Goal: Information Seeking & Learning: Learn about a topic

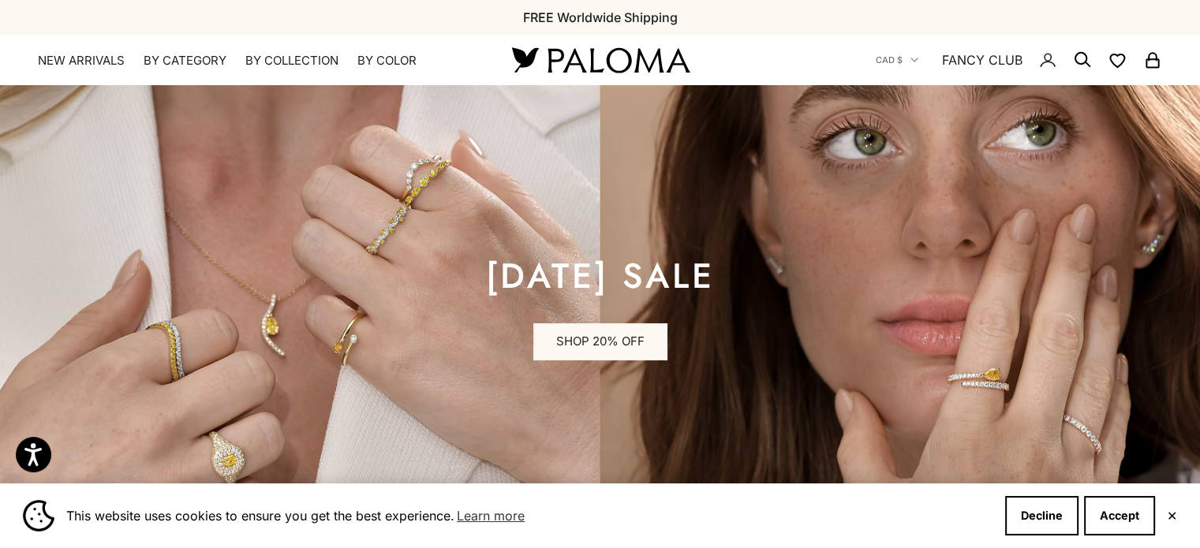
click at [1171, 519] on button "✕" at bounding box center [1171, 515] width 10 height 9
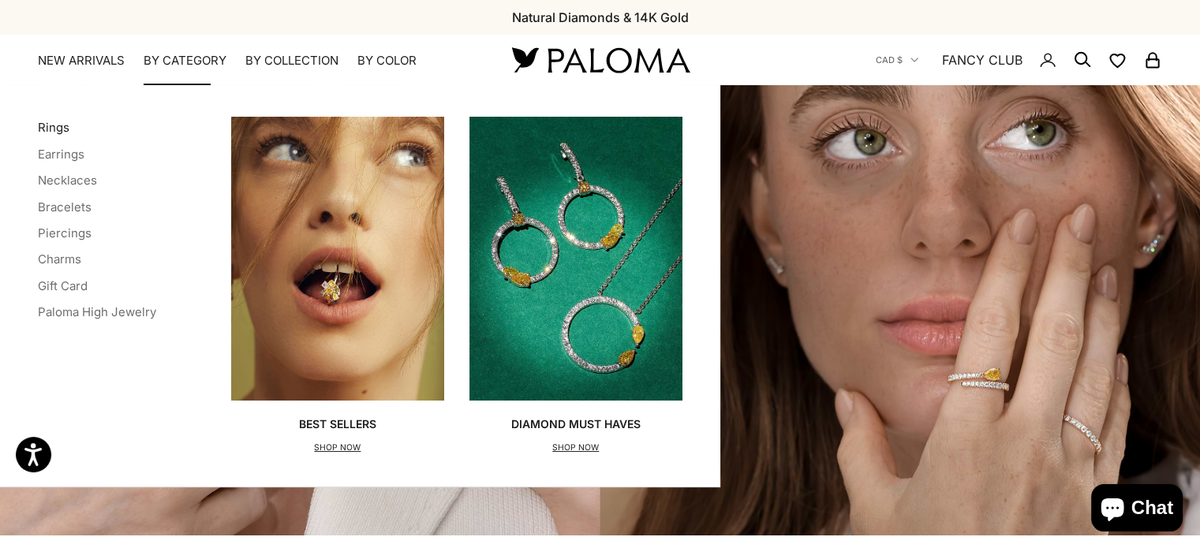
click at [51, 133] on link "Rings" at bounding box center [54, 127] width 32 height 15
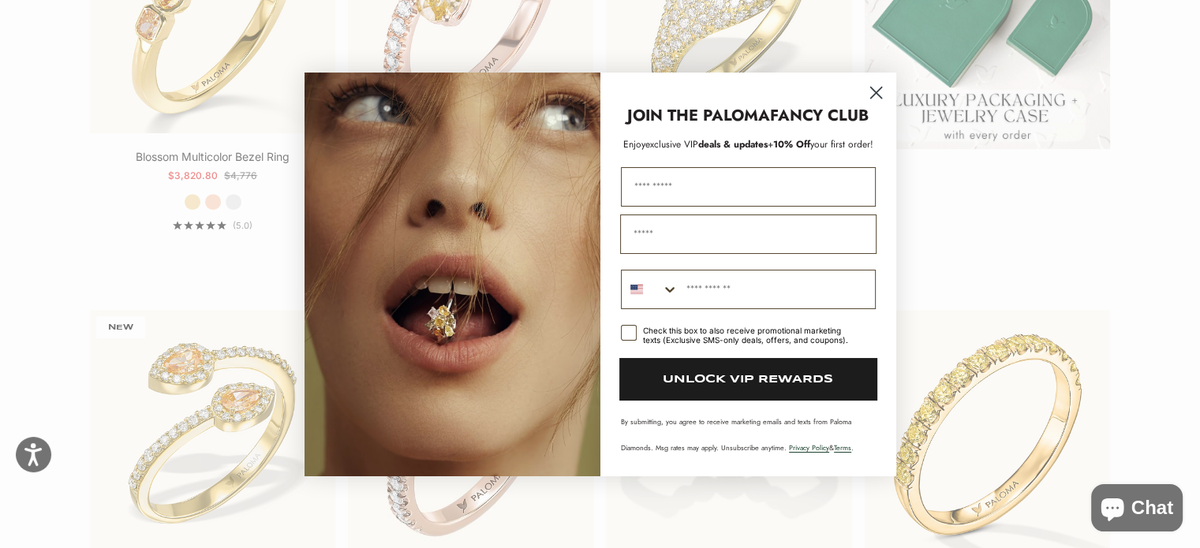
scroll to position [576, 0]
click at [871, 94] on circle "Close dialog" at bounding box center [875, 92] width 26 height 26
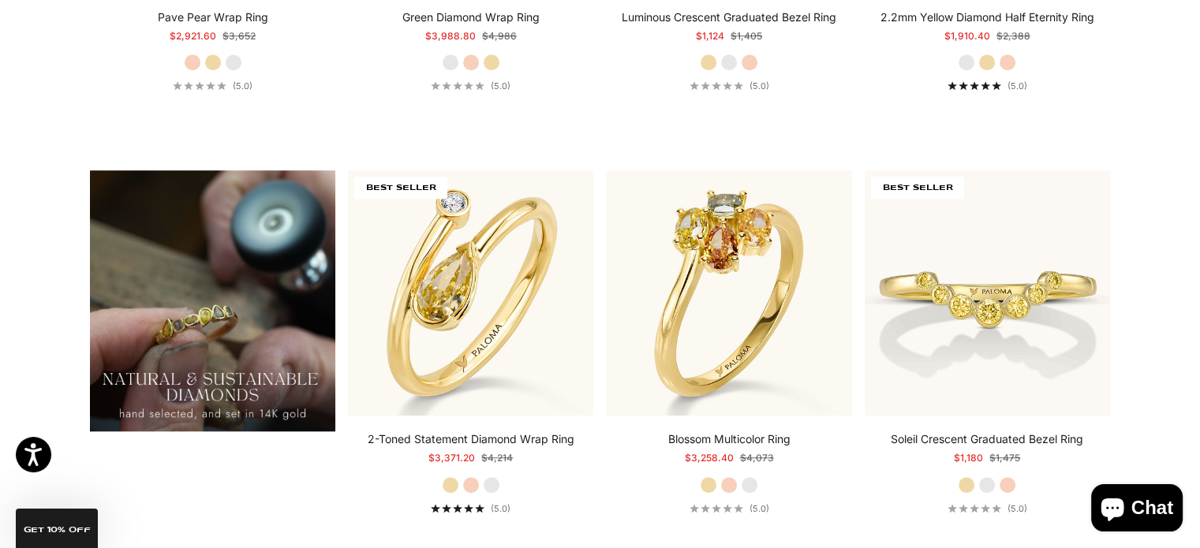
scroll to position [1139, 0]
click at [1173, 414] on section "Filter Sort by: Featured Sort by Featured Best selling Alphabetically, A-Z Alph…" at bounding box center [600, 137] width 1200 height 1833
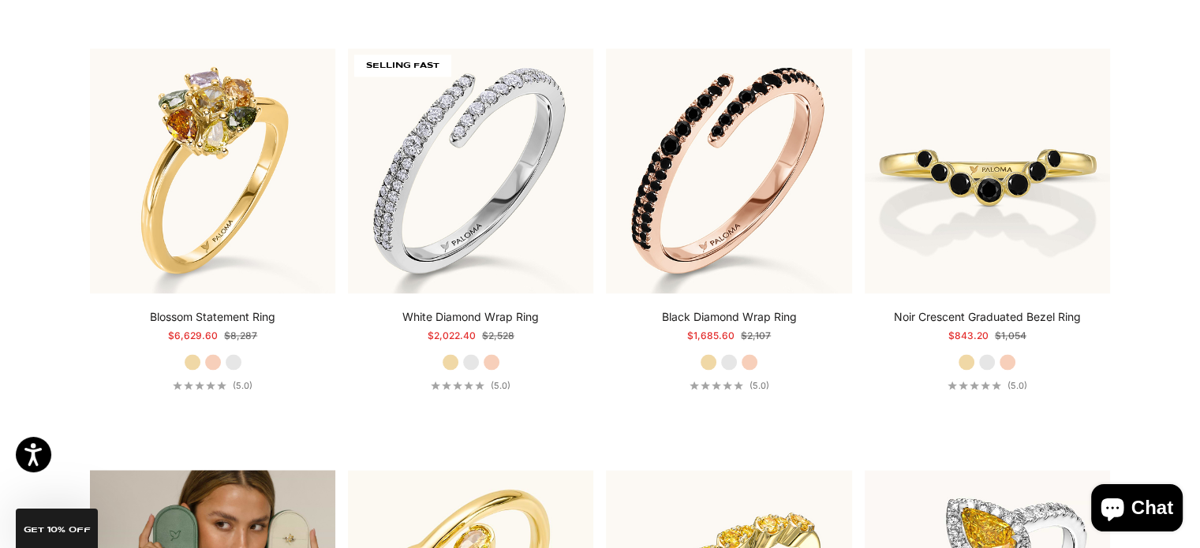
scroll to position [2526, 0]
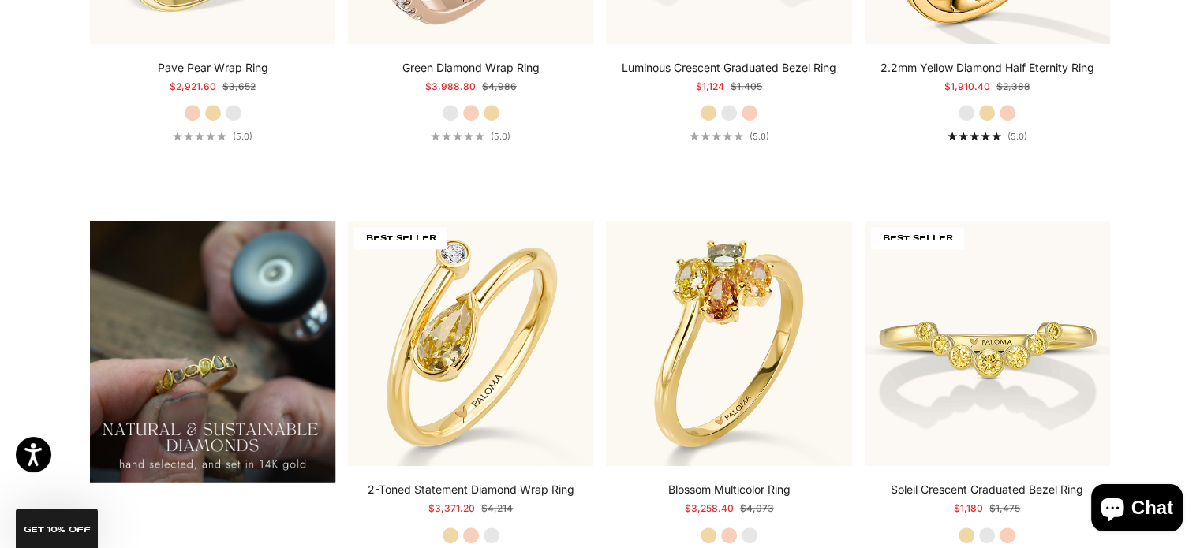
scroll to position [848, 0]
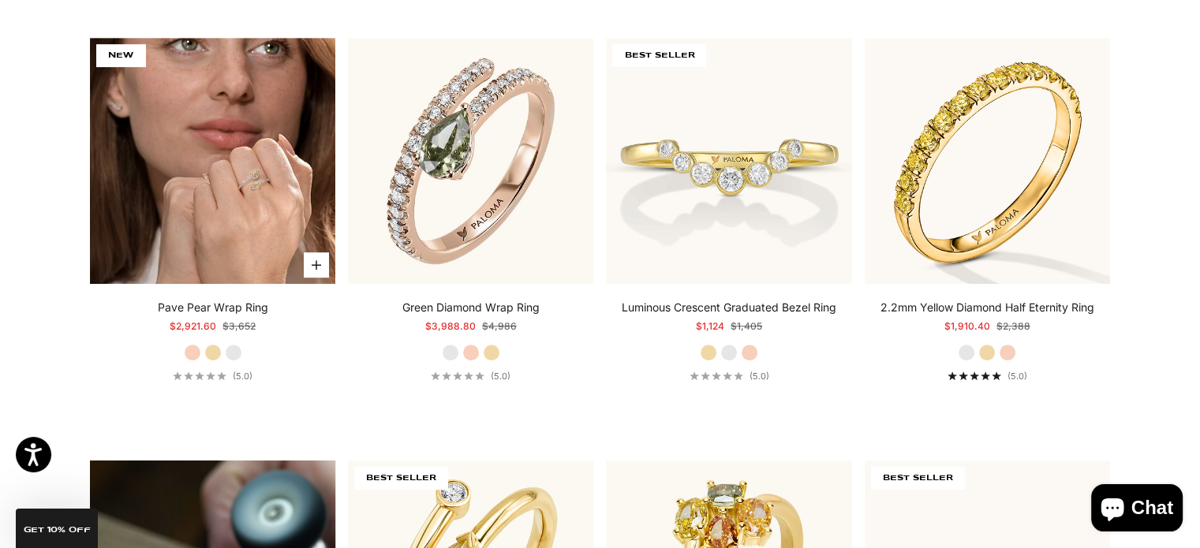
click at [224, 176] on img at bounding box center [212, 160] width 245 height 245
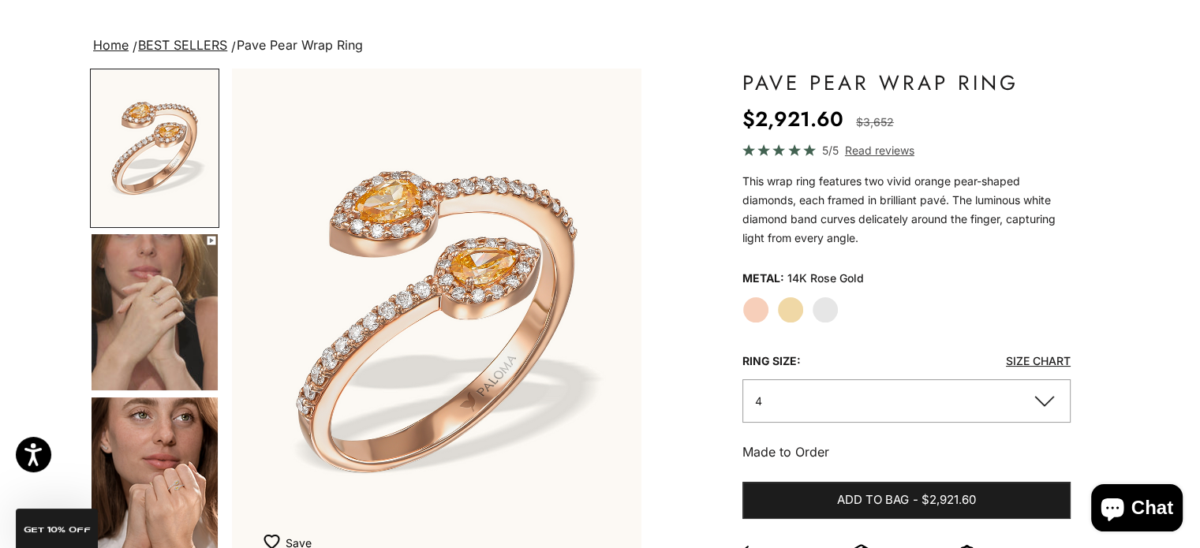
scroll to position [90, 0]
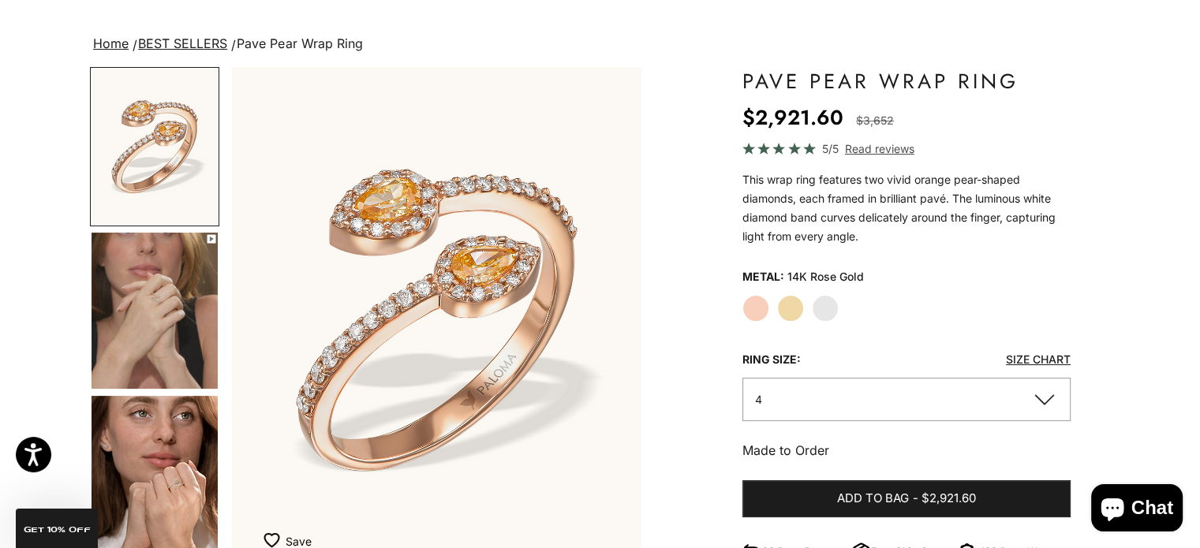
click at [169, 358] on img "Go to item 4" at bounding box center [154, 311] width 126 height 156
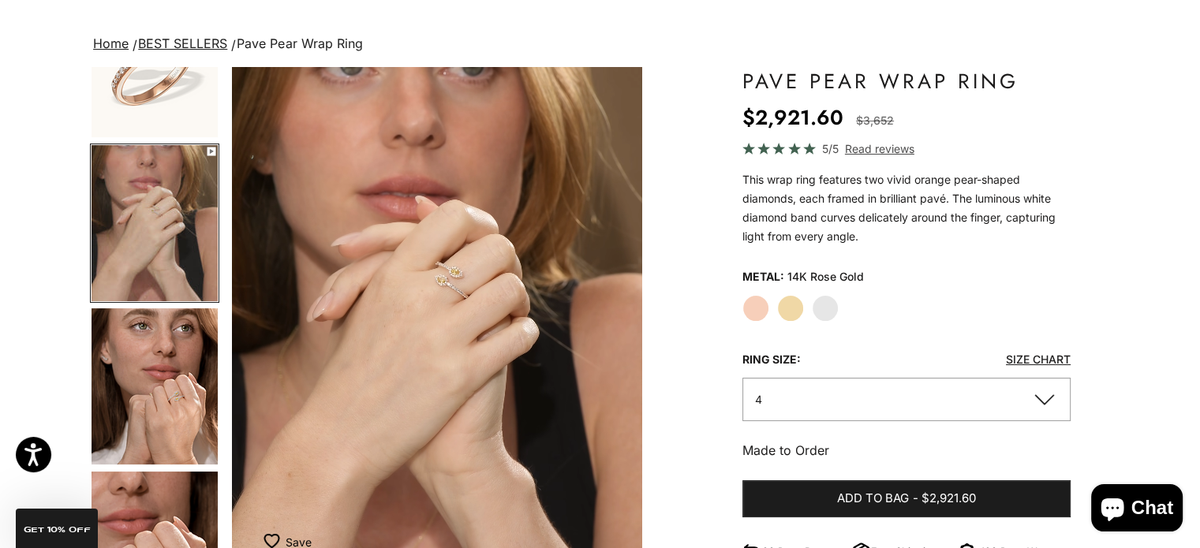
scroll to position [91, 0]
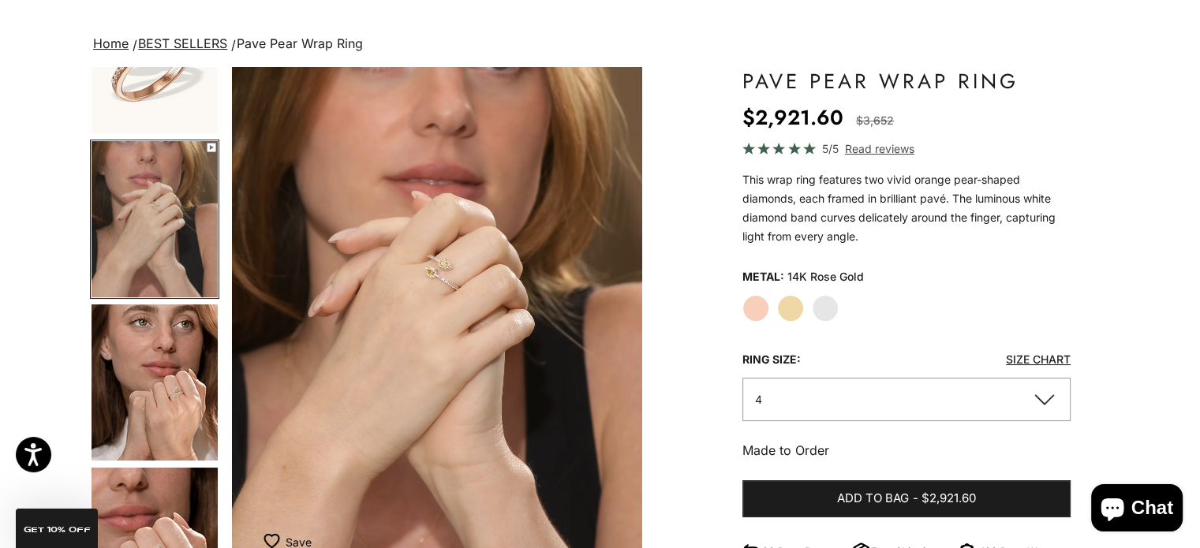
click at [167, 406] on img "Go to item 5" at bounding box center [154, 382] width 126 height 156
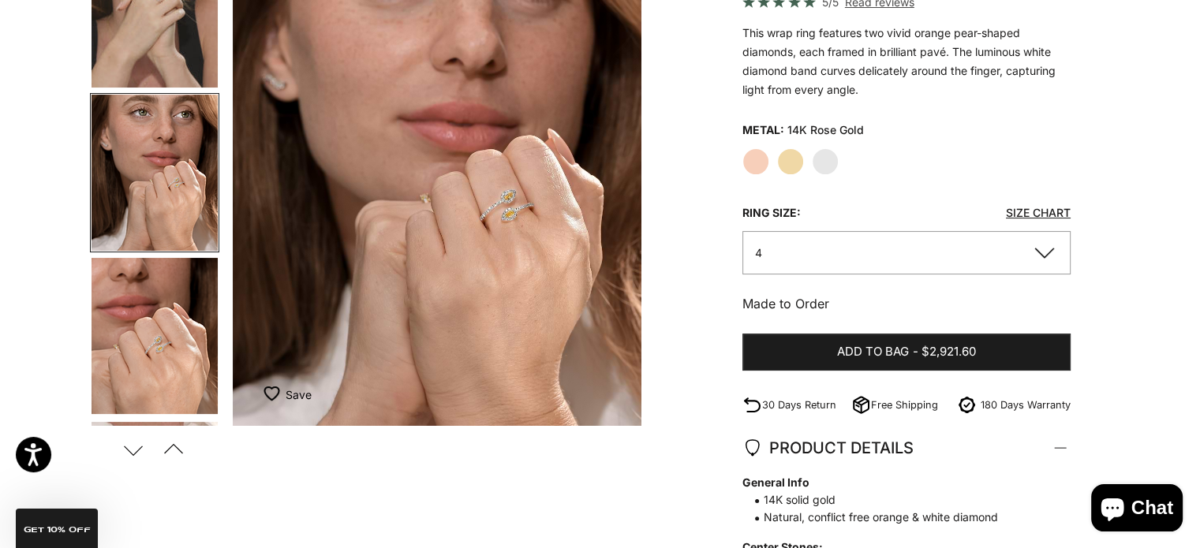
scroll to position [238, 0]
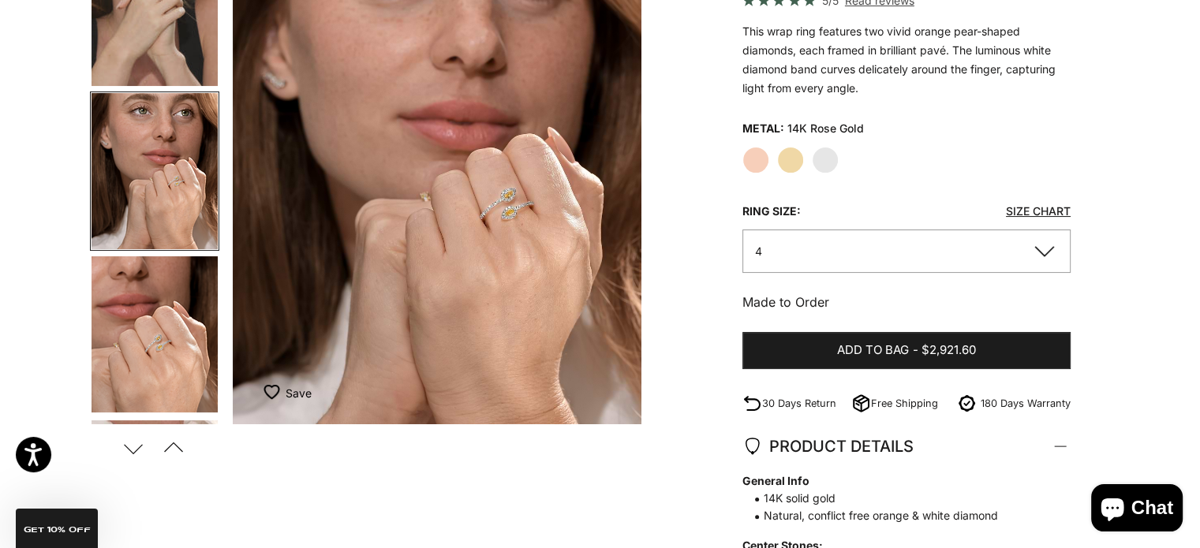
click at [154, 364] on img "Go to item 6" at bounding box center [154, 334] width 126 height 156
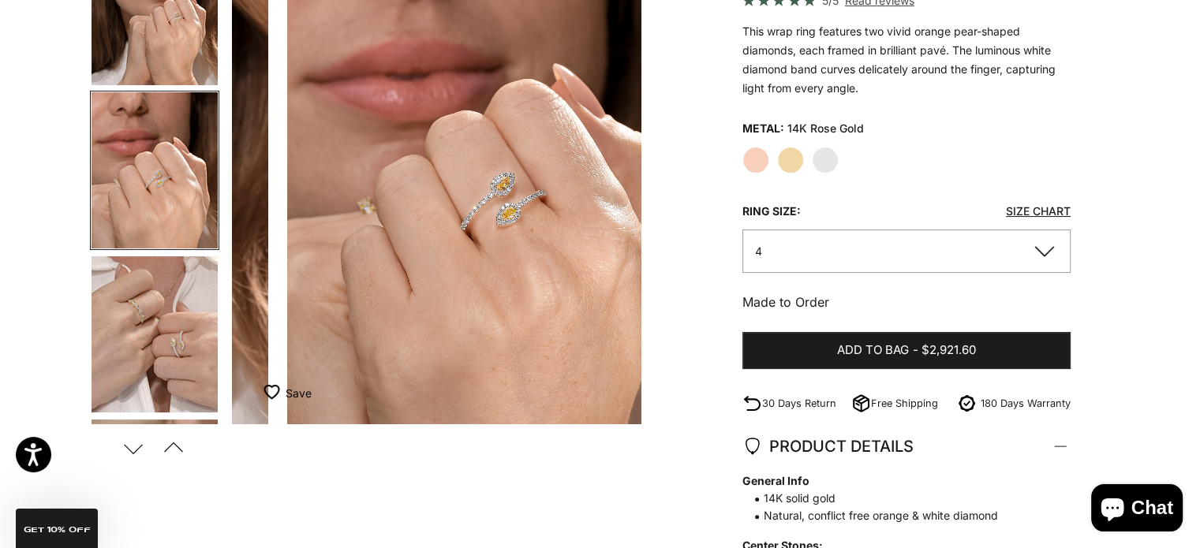
scroll to position [0, 1284]
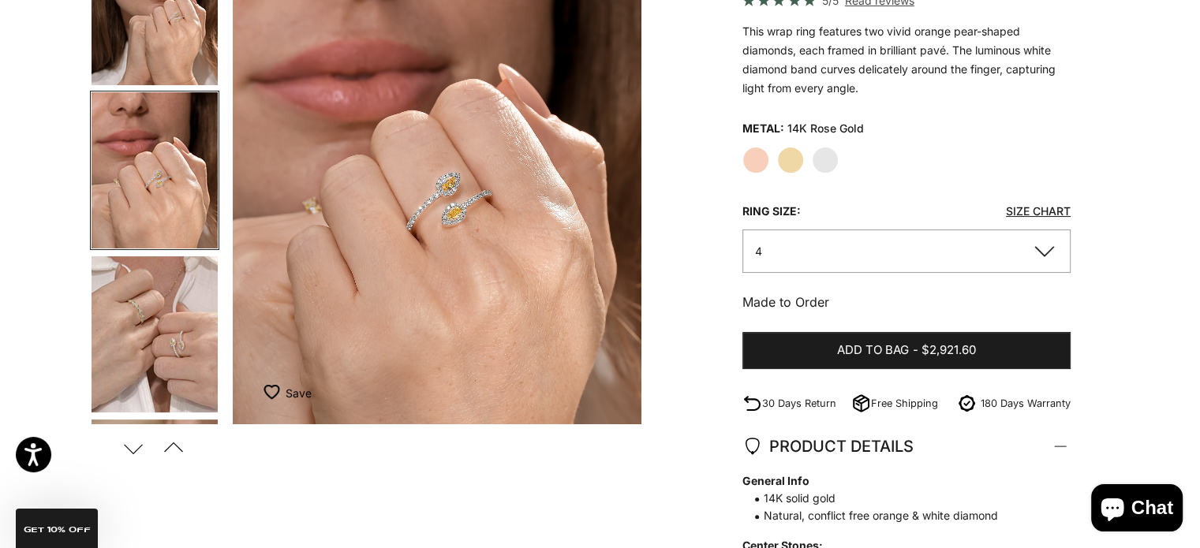
click at [154, 364] on img "Go to item 7" at bounding box center [154, 334] width 126 height 156
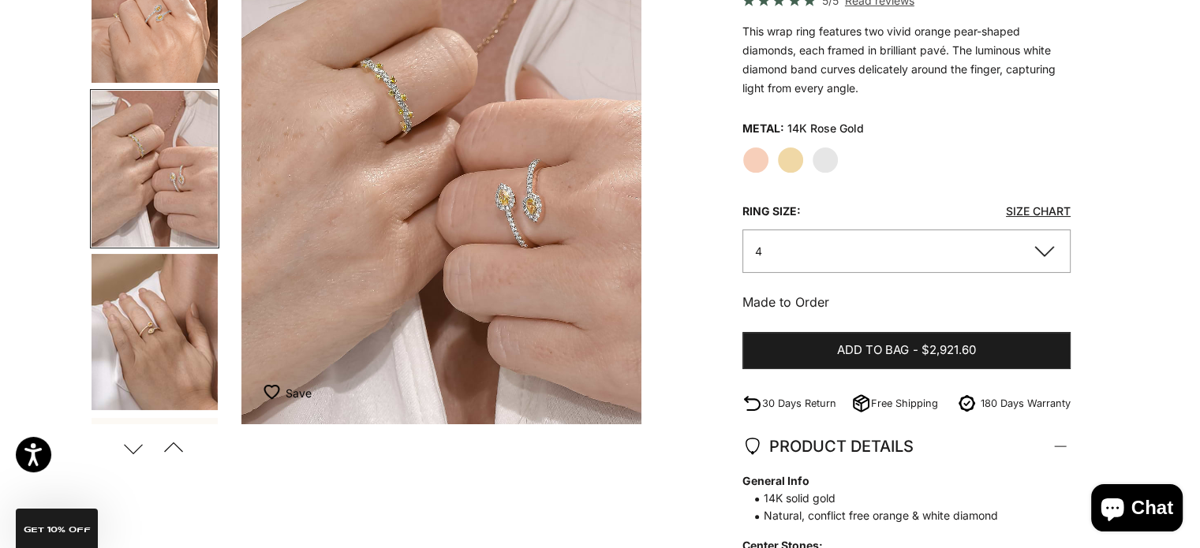
scroll to position [0, 1713]
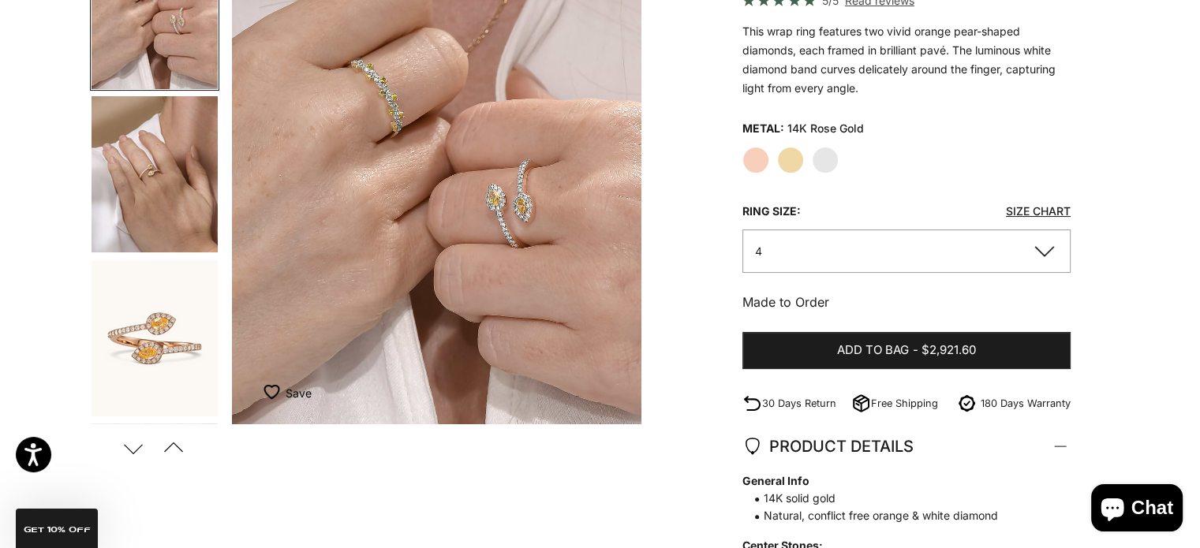
click at [163, 399] on img "Go to item 11" at bounding box center [154, 338] width 126 height 156
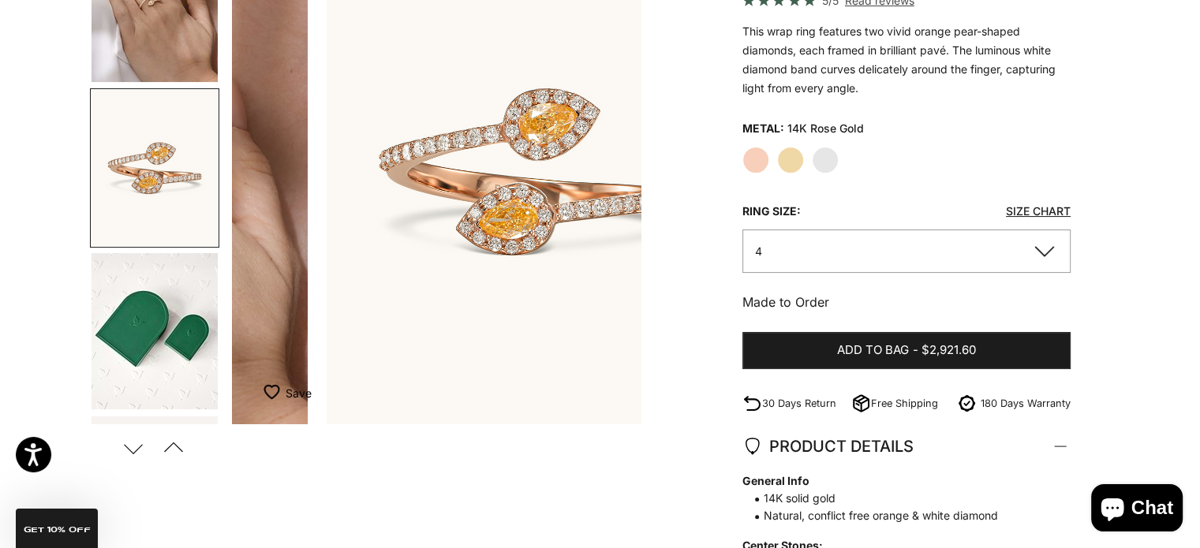
scroll to position [0, 2569]
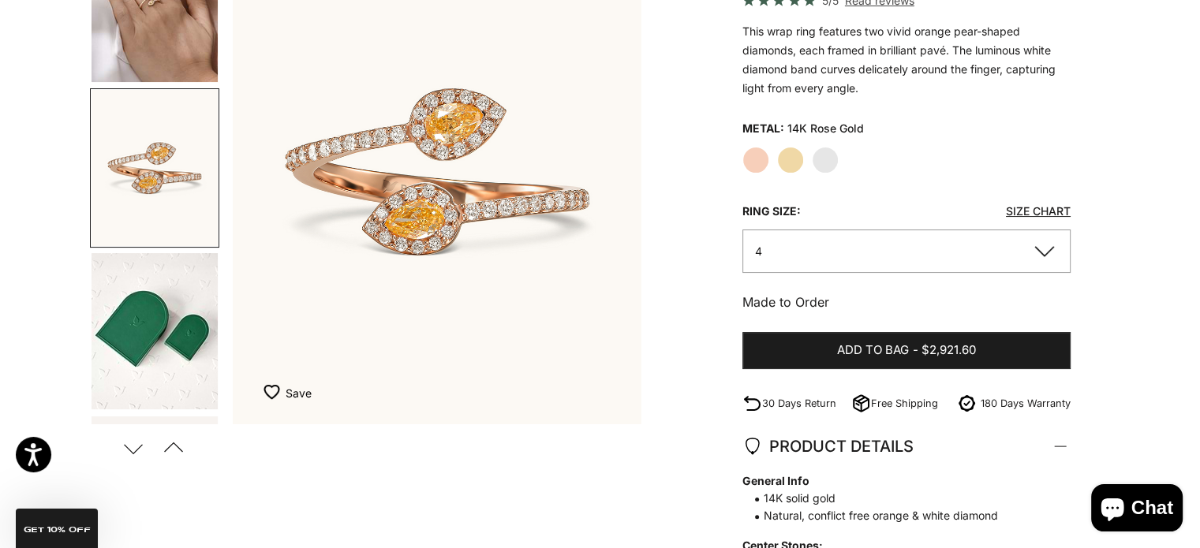
click at [129, 447] on button "Next" at bounding box center [132, 448] width 35 height 36
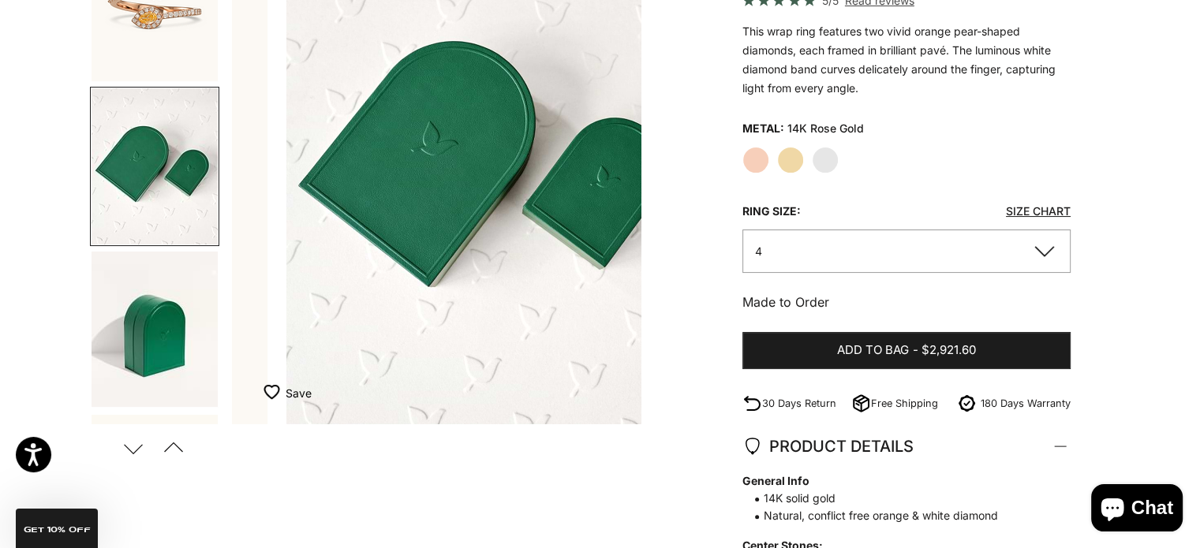
scroll to position [0, 2997]
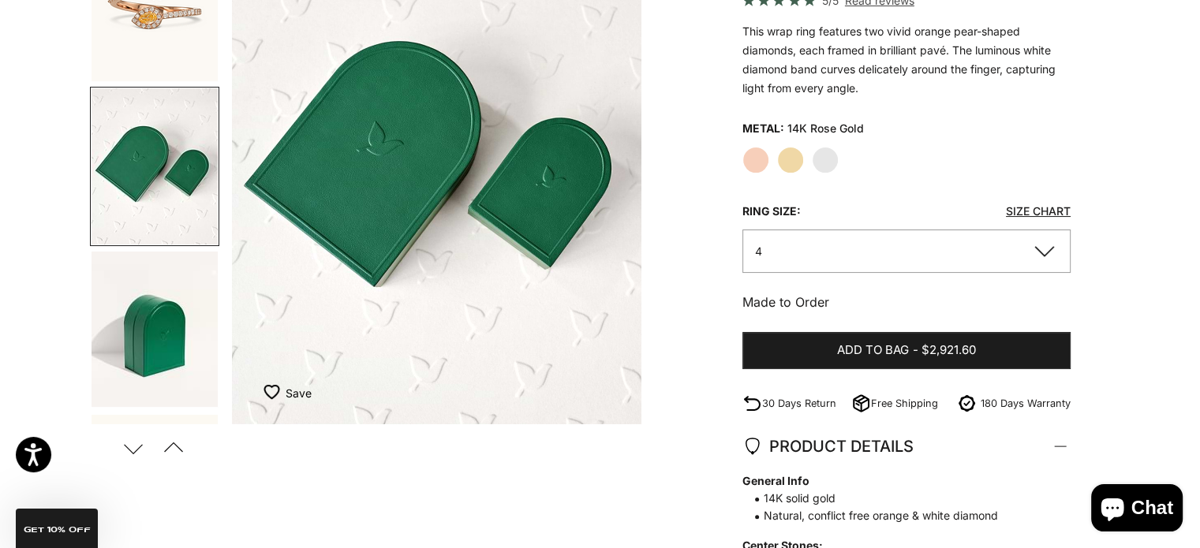
click at [789, 164] on label "Yellow Gold" at bounding box center [790, 160] width 27 height 27
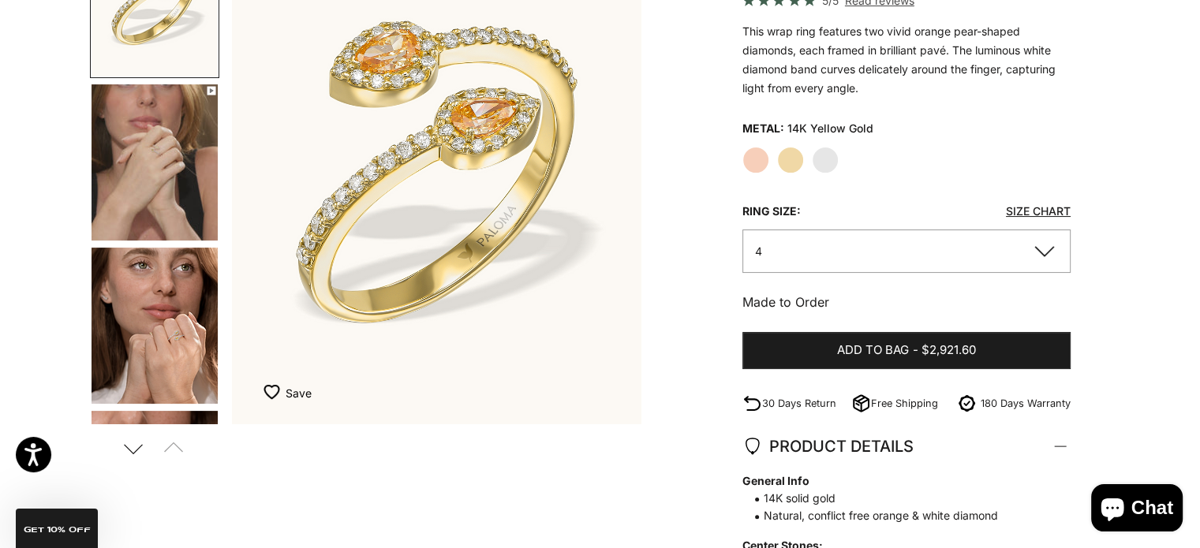
click at [165, 378] on img "Go to item 5" at bounding box center [154, 326] width 126 height 156
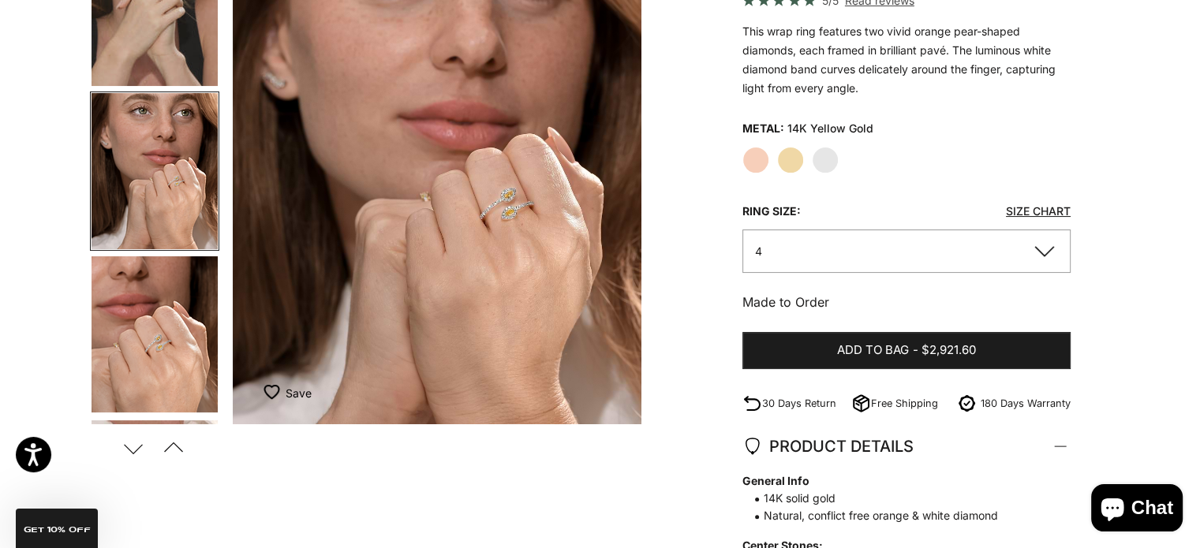
click at [167, 334] on img "Go to item 6" at bounding box center [154, 334] width 126 height 156
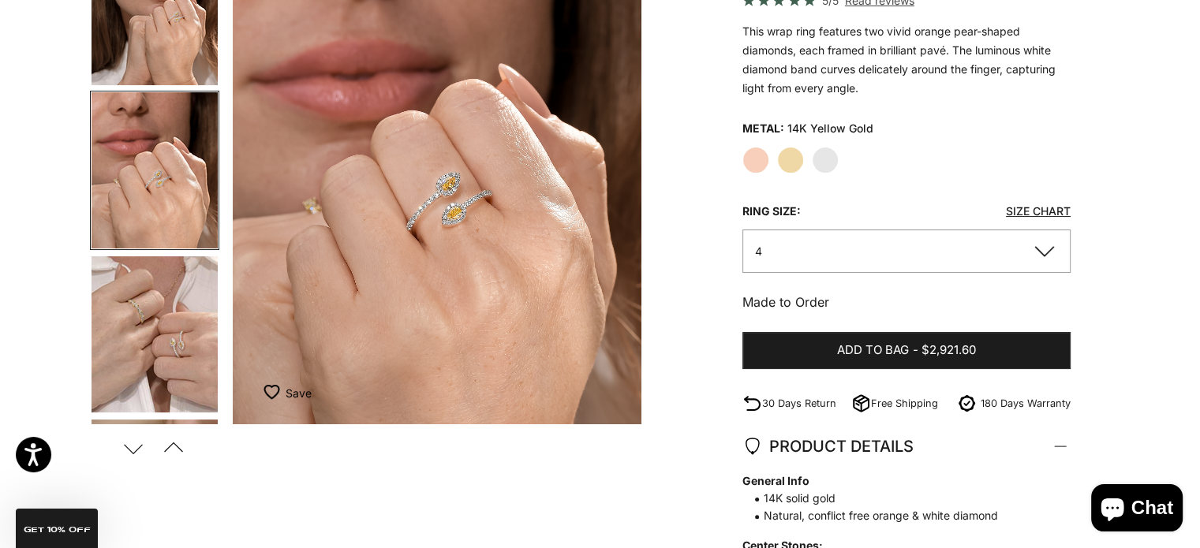
click at [174, 356] on img "Go to item 7" at bounding box center [154, 334] width 126 height 156
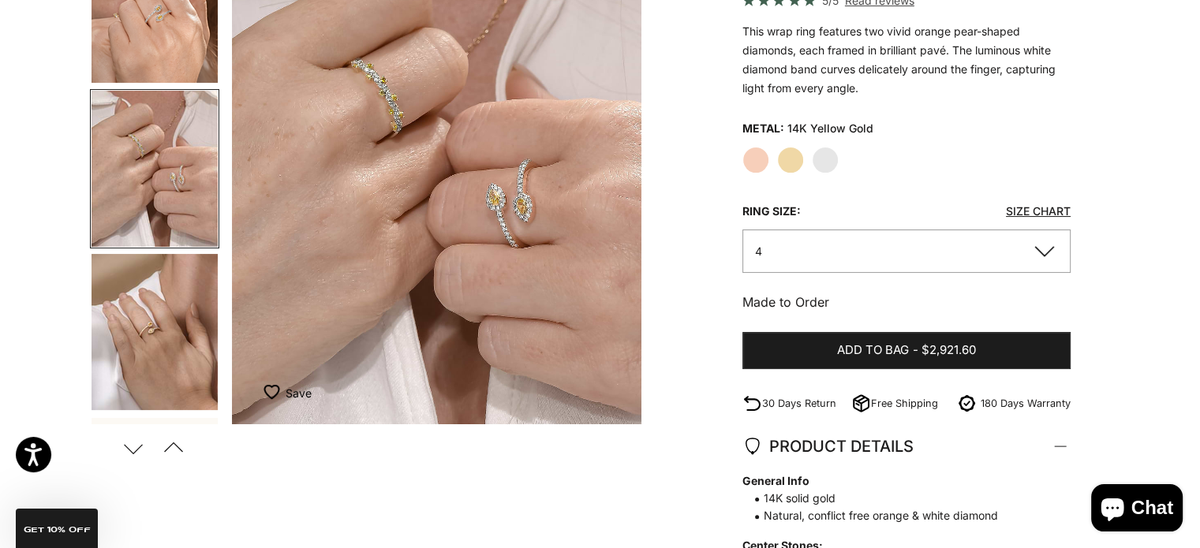
click at [174, 356] on img "Go to item 8" at bounding box center [154, 332] width 126 height 156
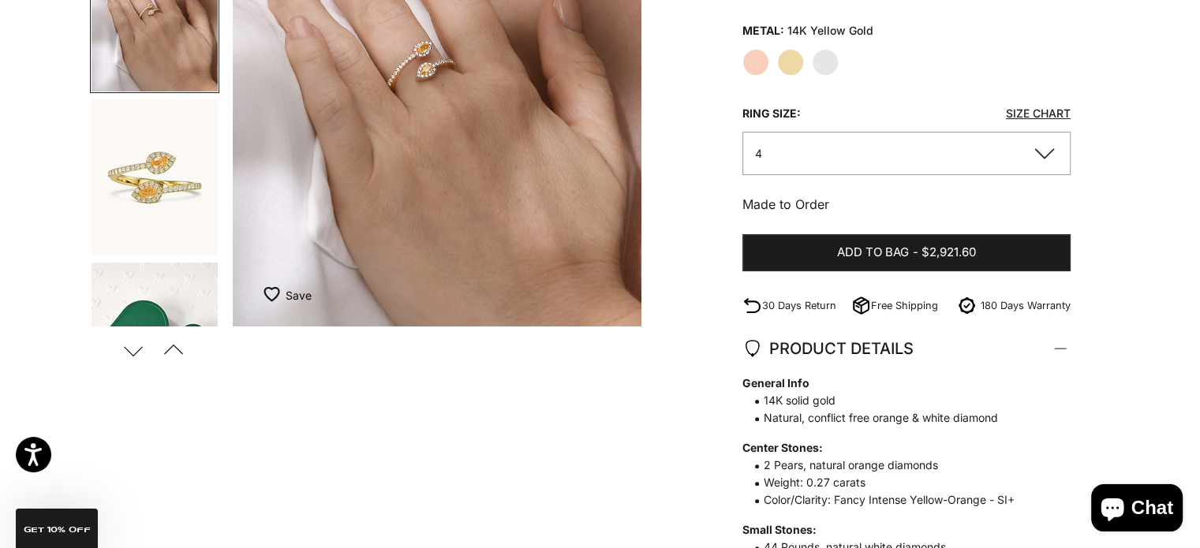
click at [1045, 147] on button "4" at bounding box center [906, 153] width 328 height 43
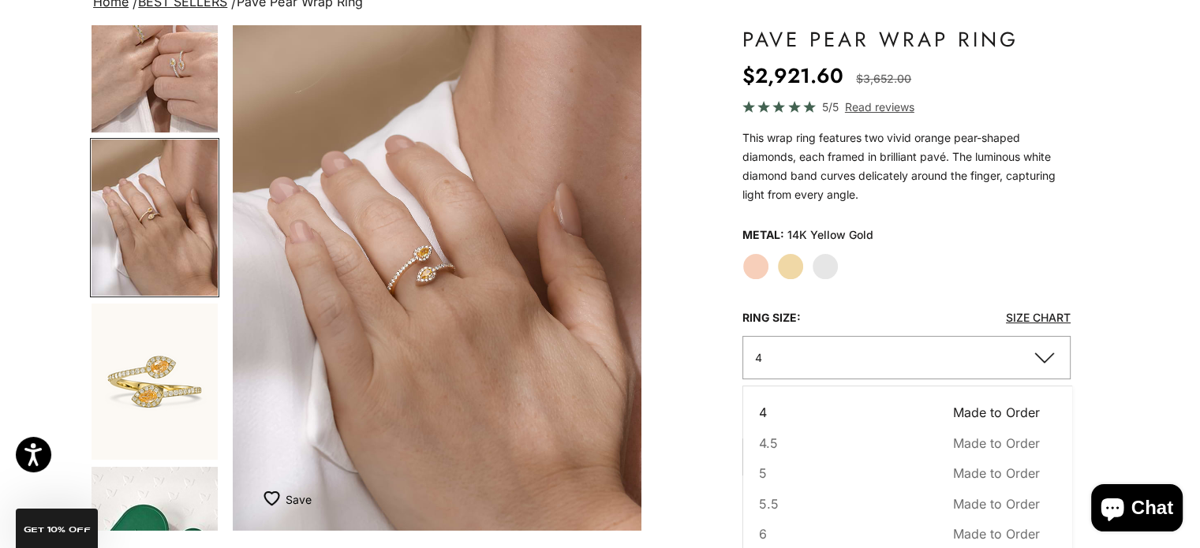
scroll to position [131, 0]
click at [882, 104] on span "Read reviews" at bounding box center [879, 108] width 69 height 18
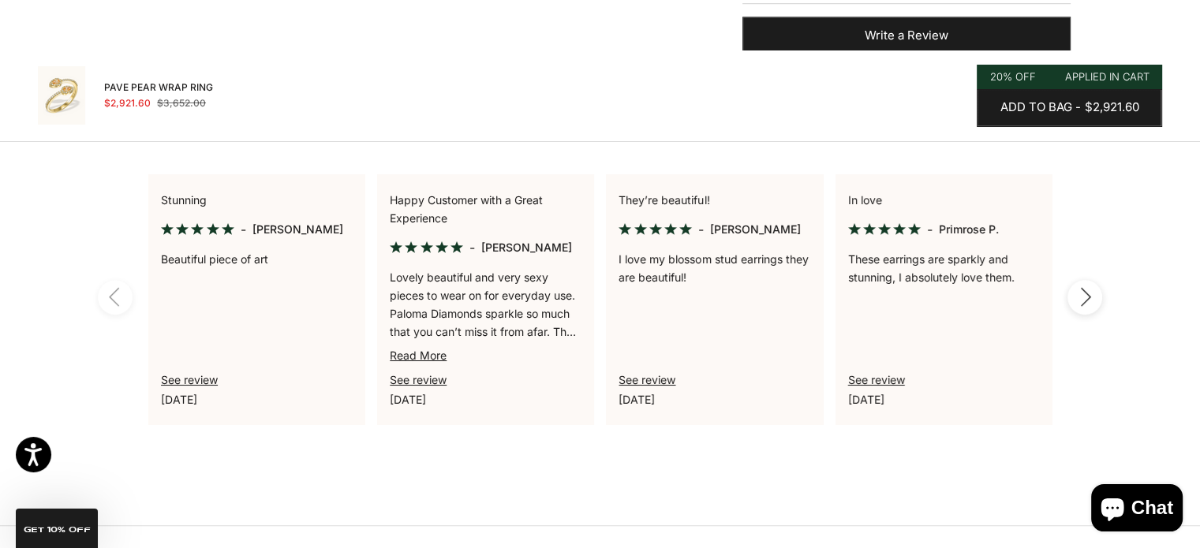
scroll to position [1164, 0]
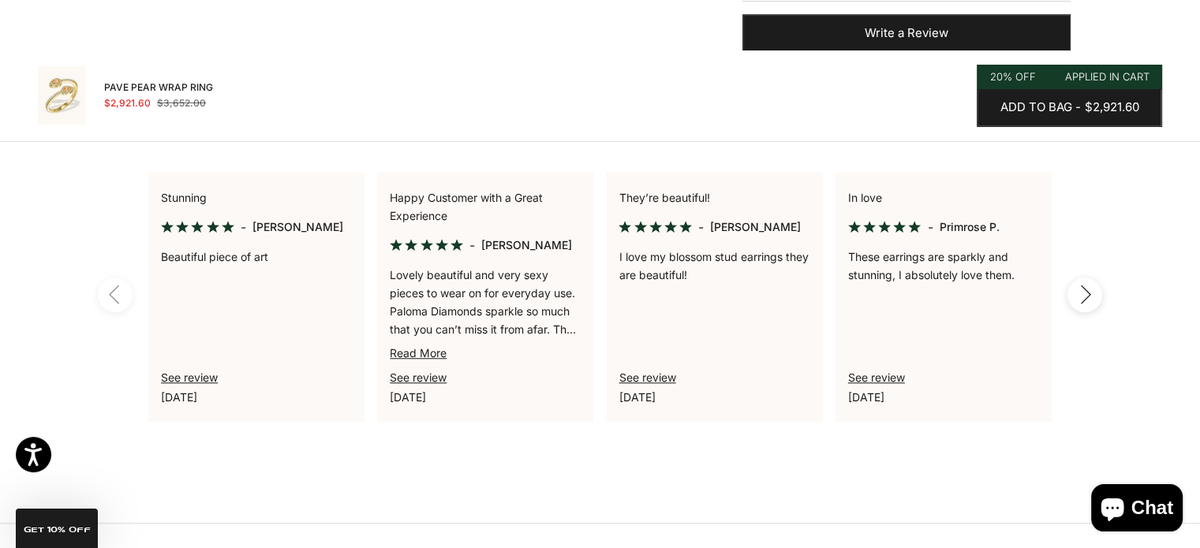
click at [435, 349] on link "Read More" at bounding box center [418, 352] width 57 height 13
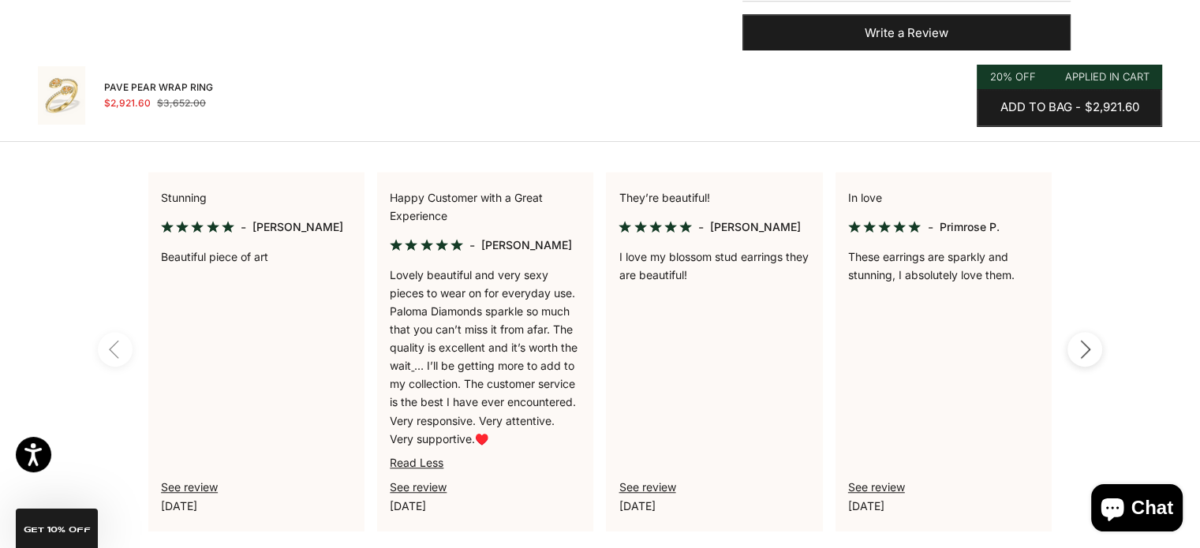
click at [1086, 357] on icon "button" at bounding box center [1084, 350] width 17 height 20
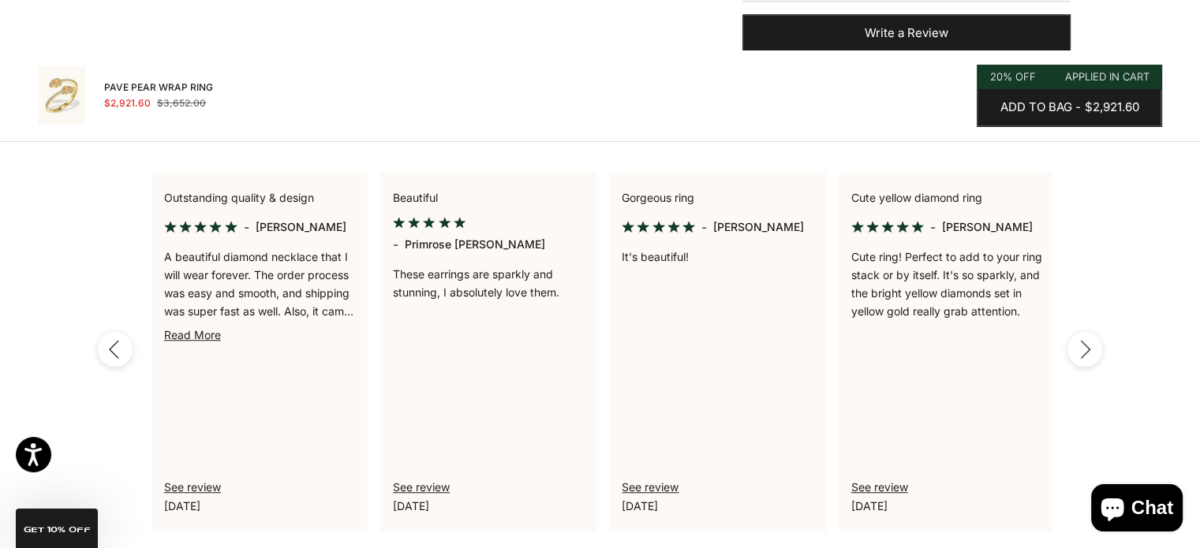
scroll to position [0, 915]
click at [1086, 357] on icon "button" at bounding box center [1084, 350] width 17 height 20
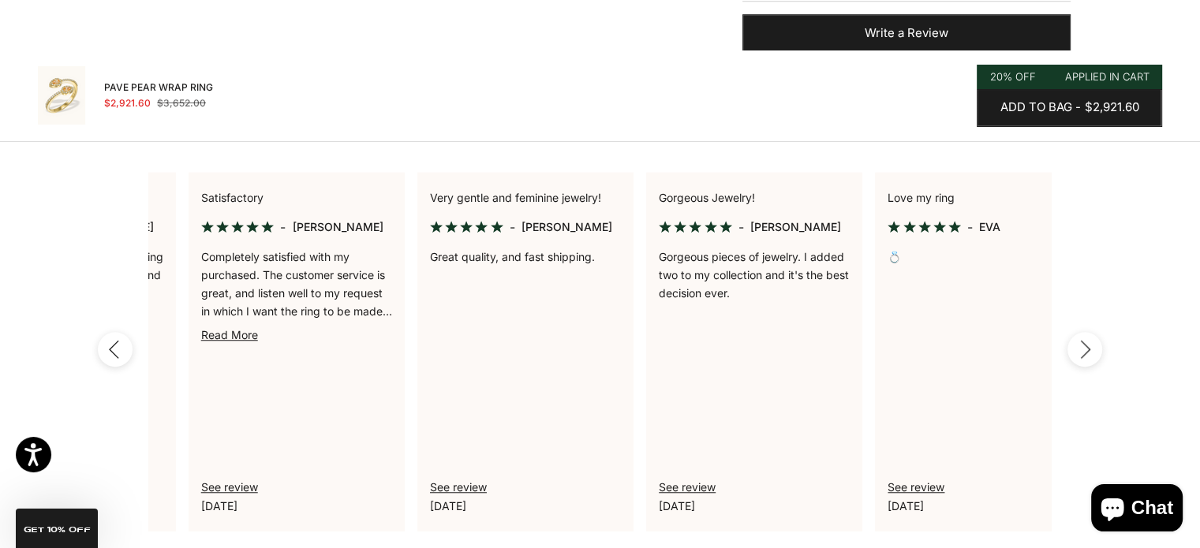
scroll to position [0, 1830]
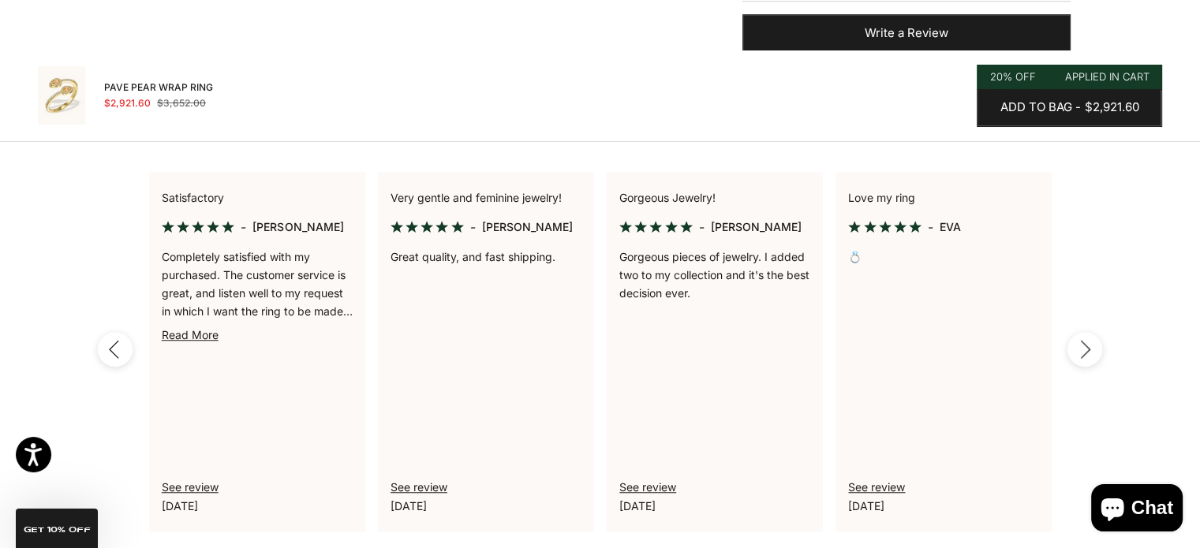
click at [1088, 350] on icon "button" at bounding box center [1085, 349] width 9 height 17
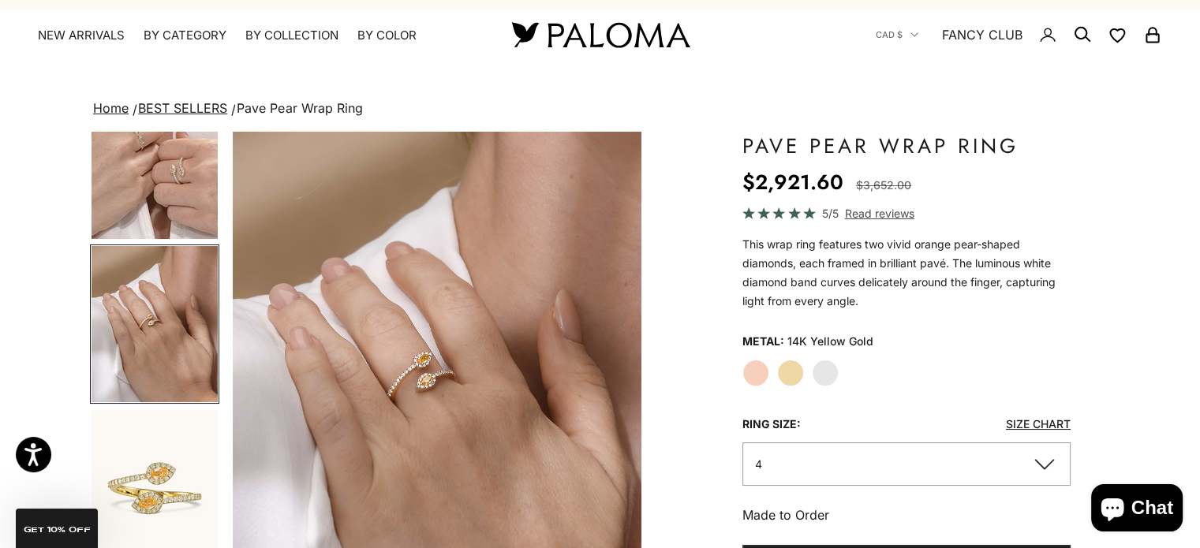
scroll to position [0, 0]
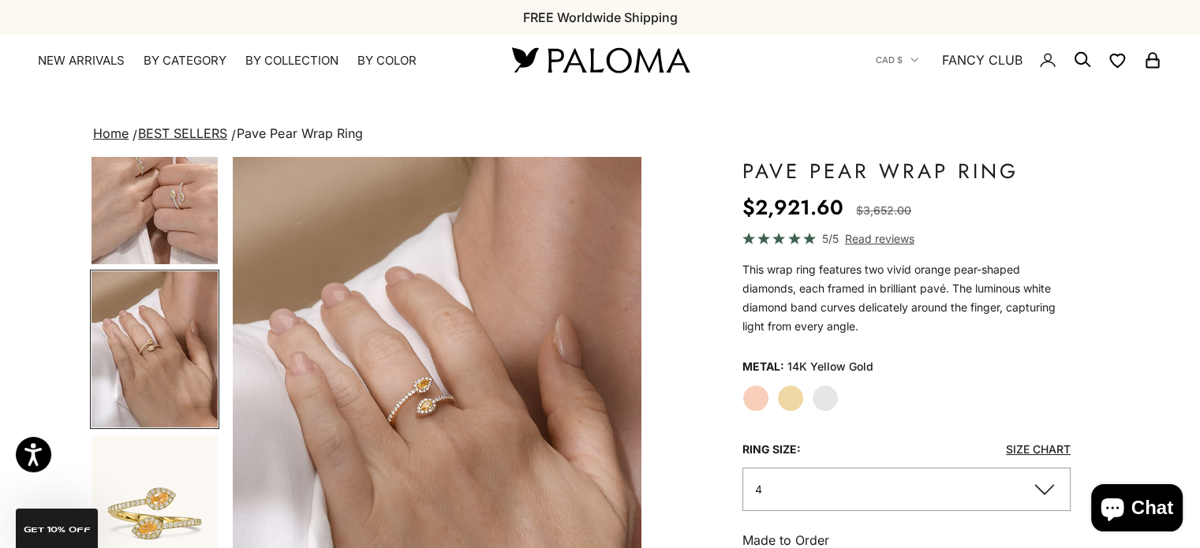
click at [191, 220] on img "Go to item 7" at bounding box center [154, 186] width 126 height 156
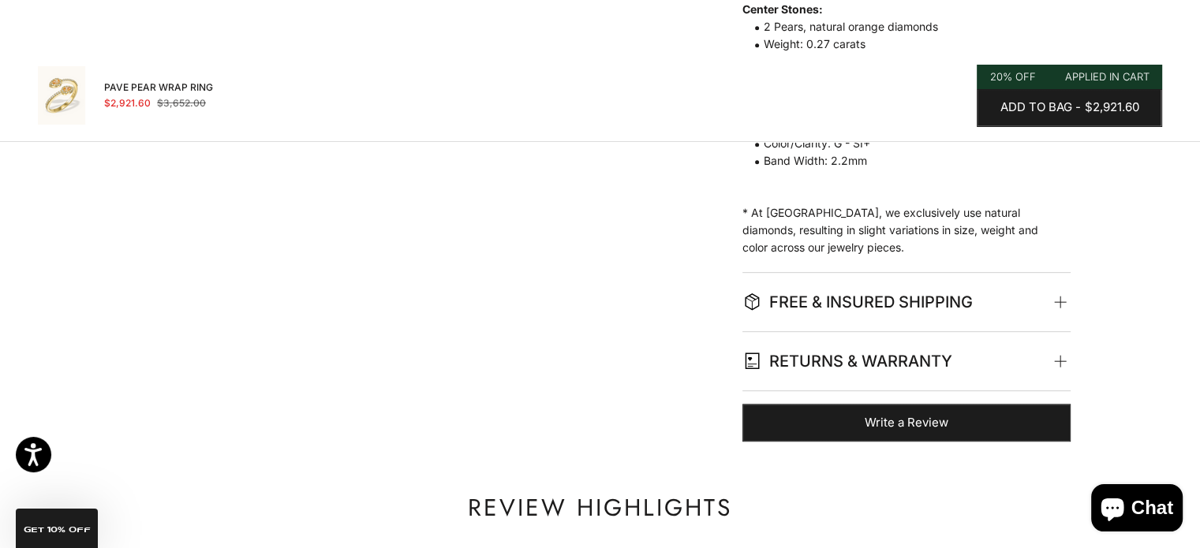
scroll to position [778, 0]
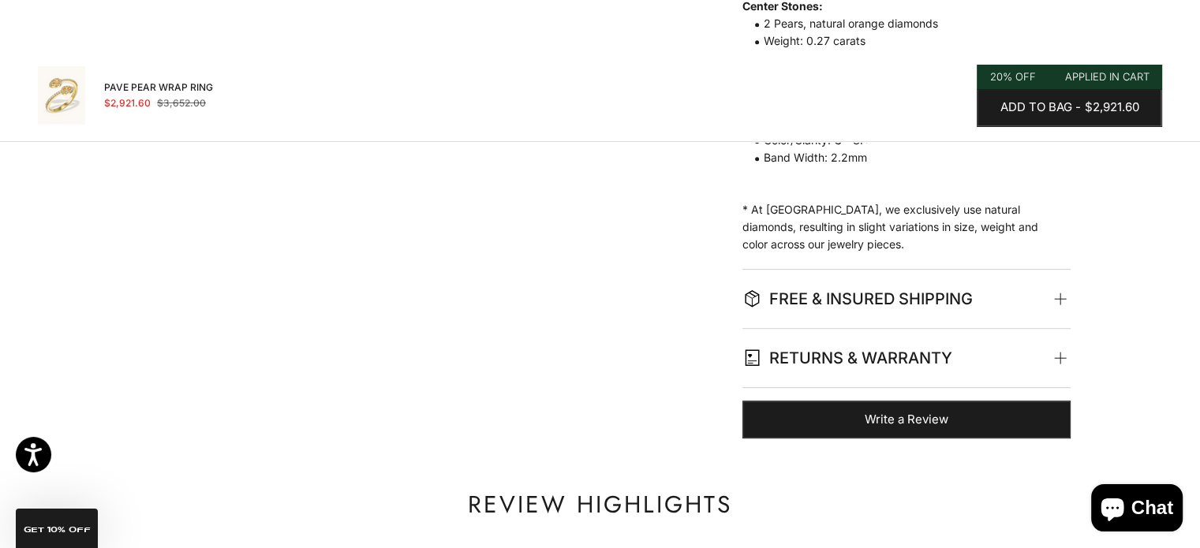
click at [1064, 297] on span at bounding box center [1060, 299] width 7 height 7
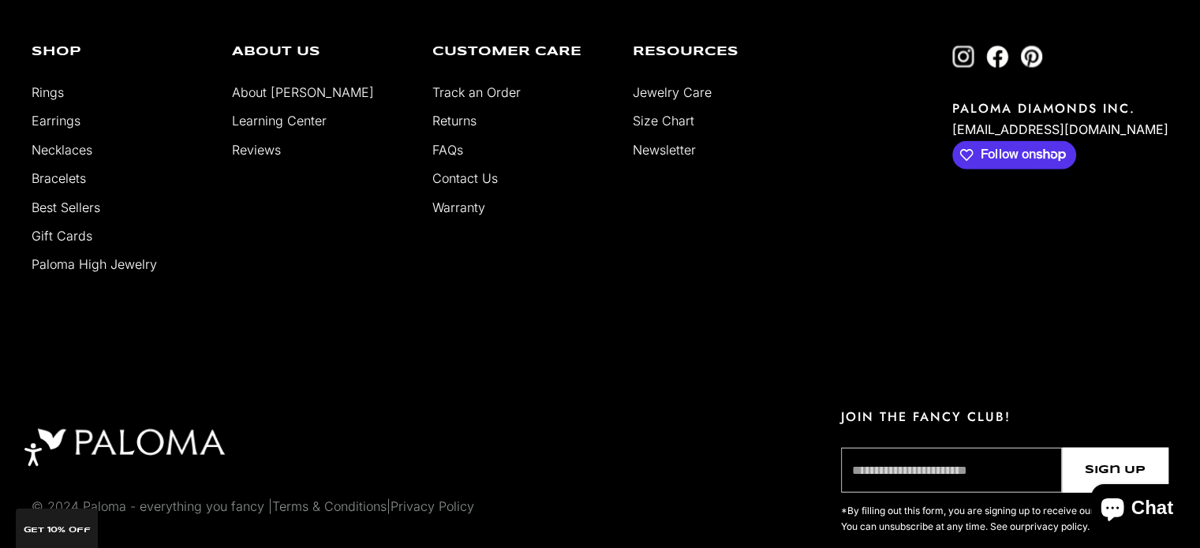
scroll to position [3535, 0]
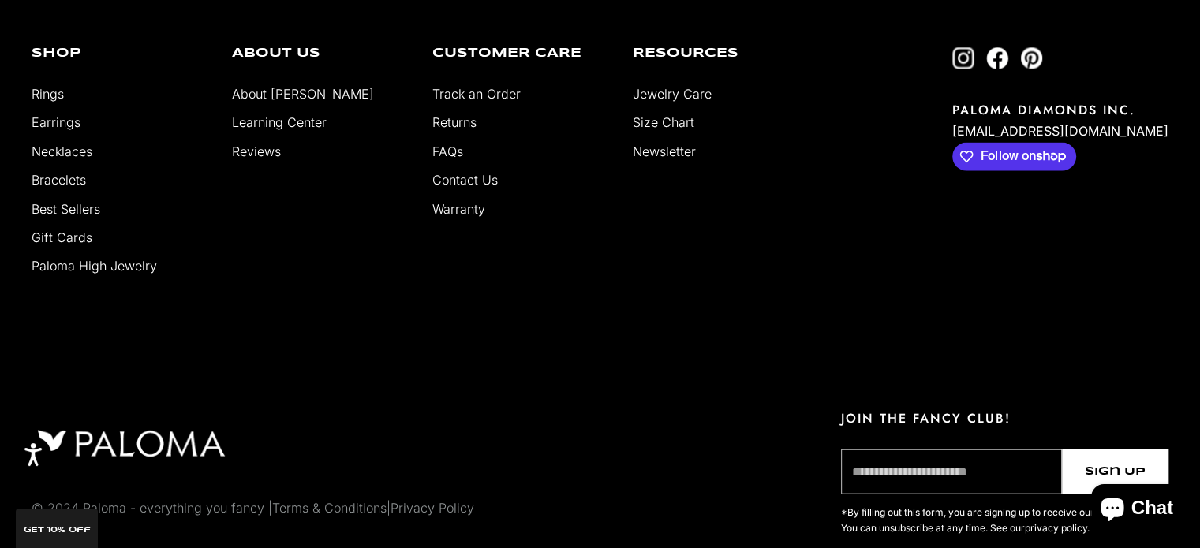
click at [451, 155] on link "FAQs" at bounding box center [447, 152] width 31 height 16
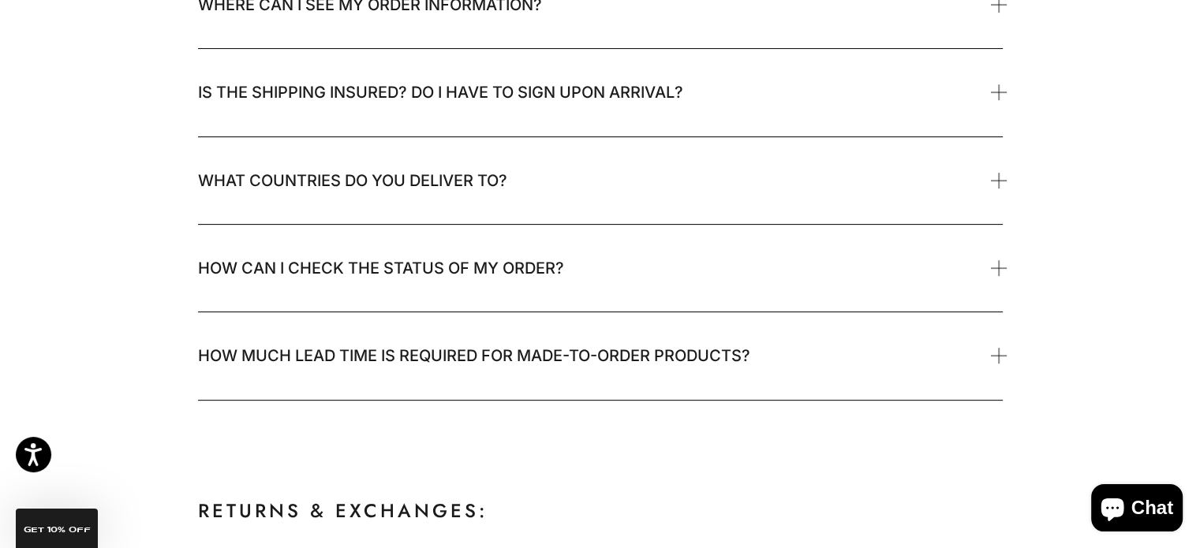
scroll to position [517, 0]
click at [999, 177] on span at bounding box center [998, 180] width 7 height 7
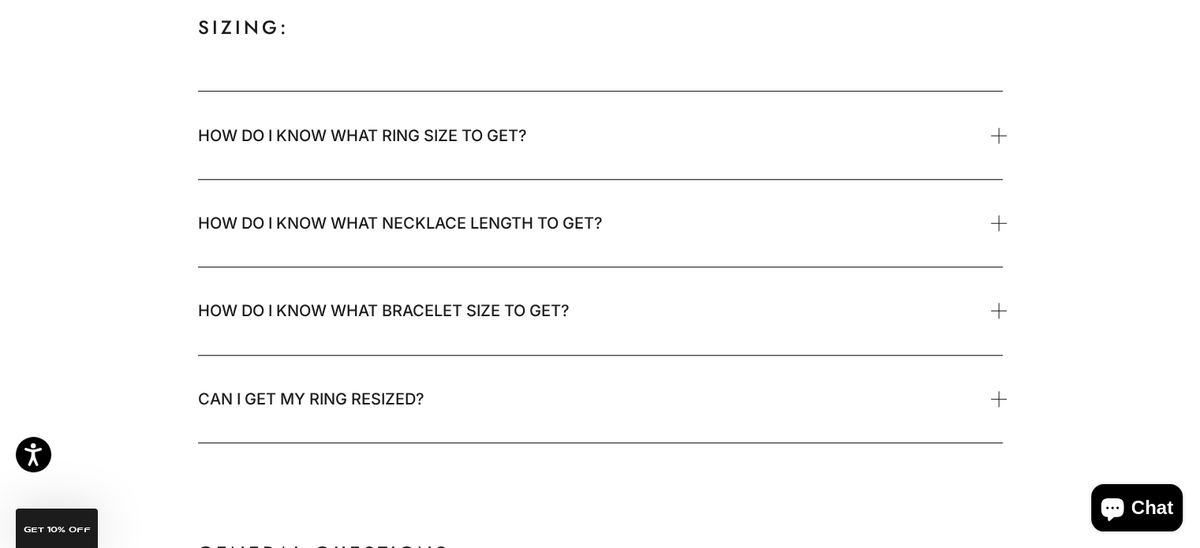
scroll to position [1405, 0]
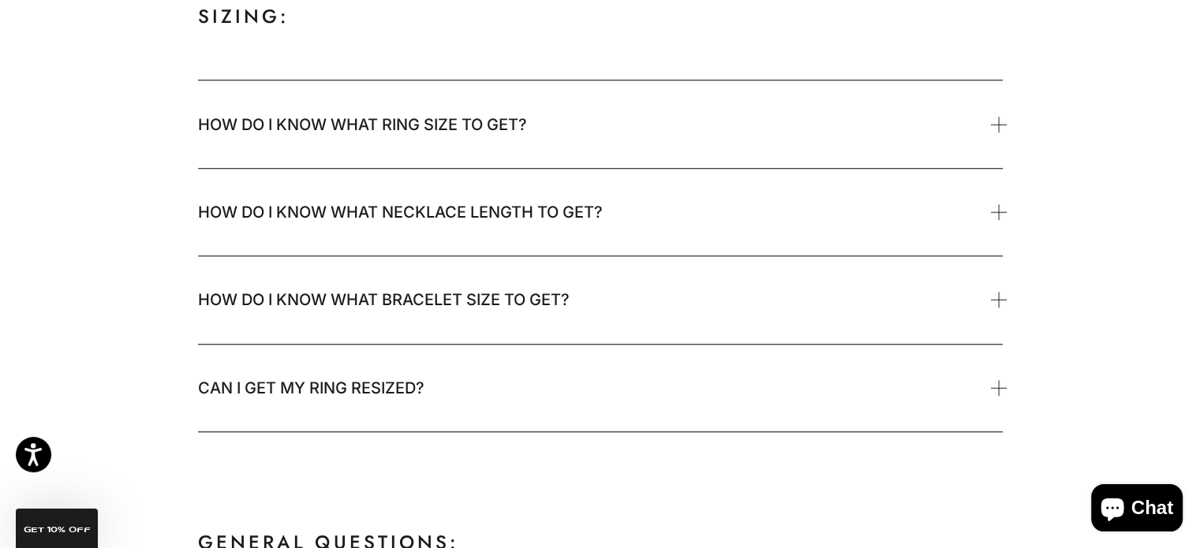
click at [992, 126] on span "How do I know what ring size to get?" at bounding box center [600, 123] width 804 height 87
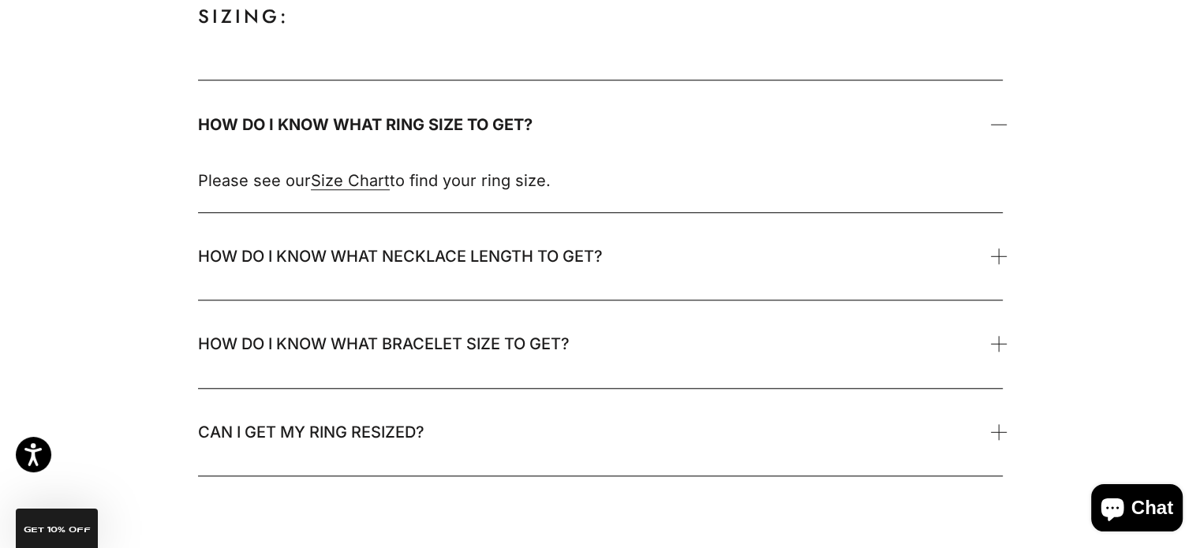
click at [994, 128] on span "How do I know what ring size to get?" at bounding box center [600, 123] width 804 height 87
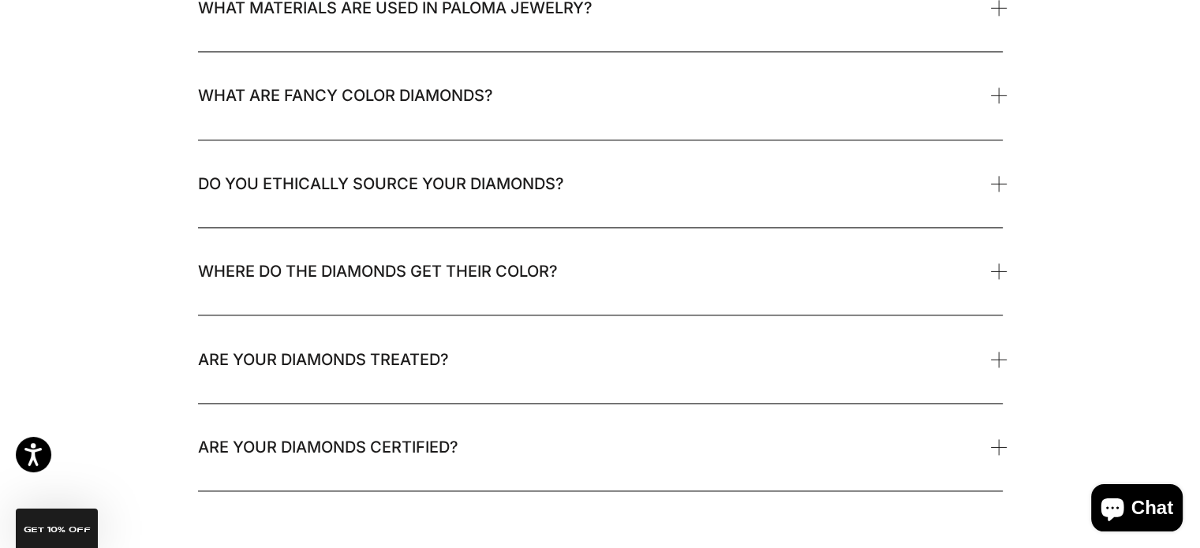
scroll to position [2049, 0]
click at [996, 94] on span at bounding box center [998, 94] width 7 height 7
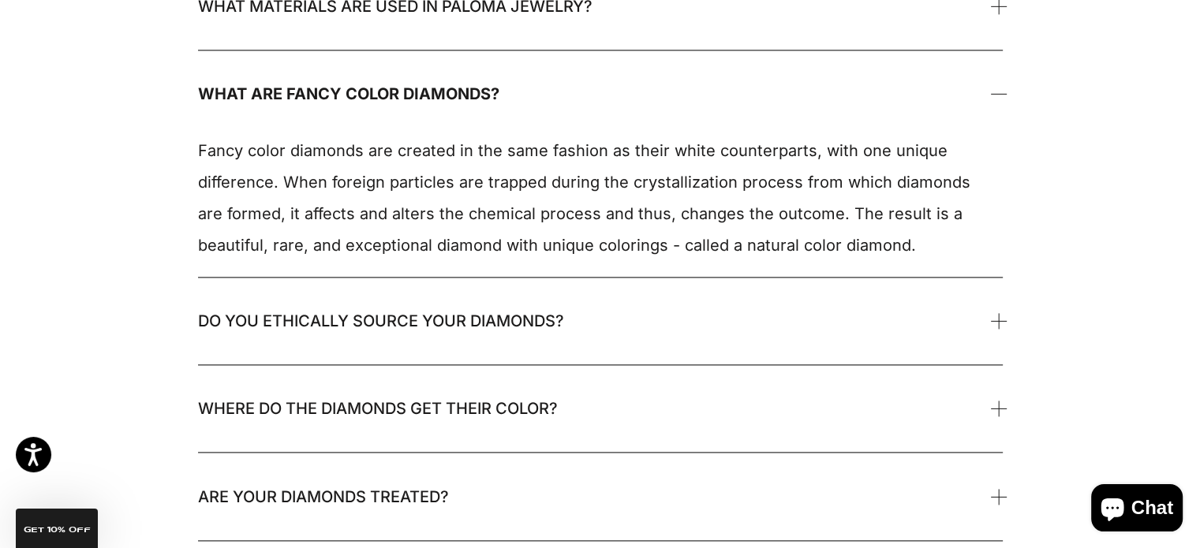
click at [996, 94] on span at bounding box center [998, 94] width 7 height 7
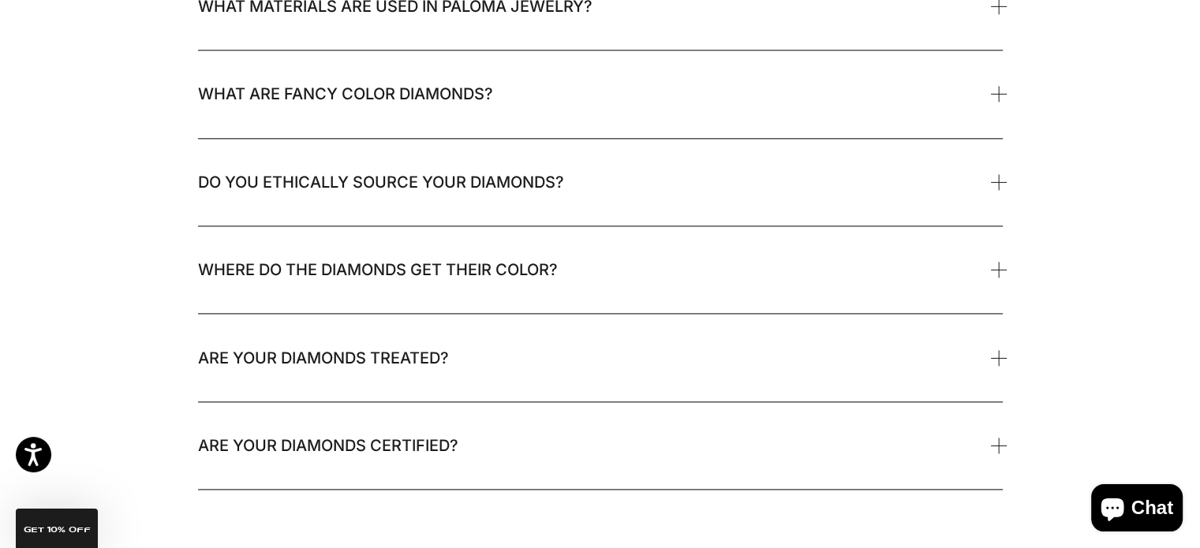
click at [996, 94] on span at bounding box center [998, 94] width 7 height 7
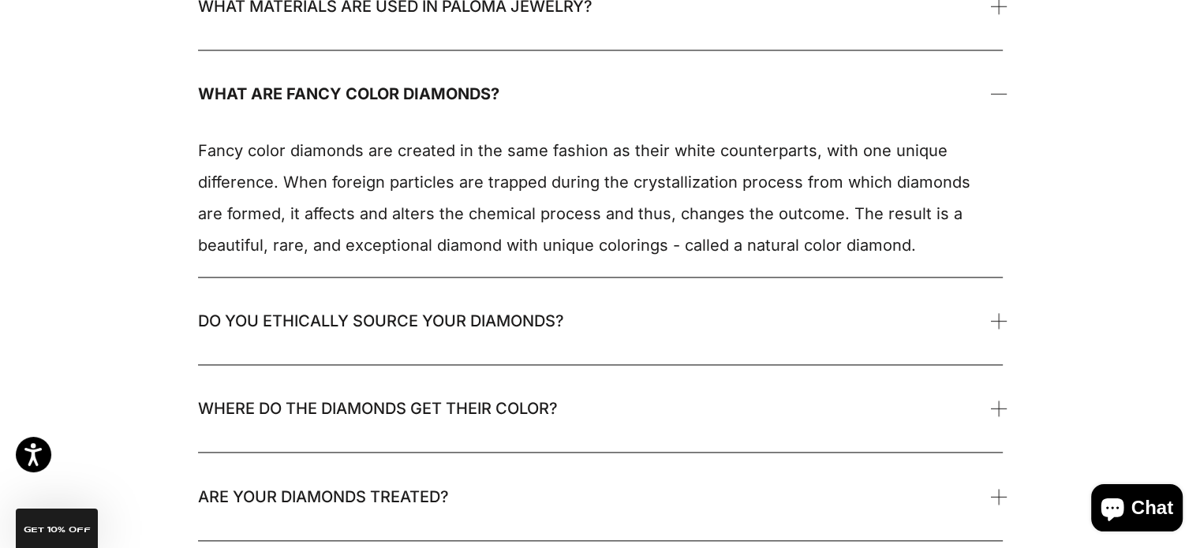
click at [996, 94] on span at bounding box center [998, 94] width 7 height 7
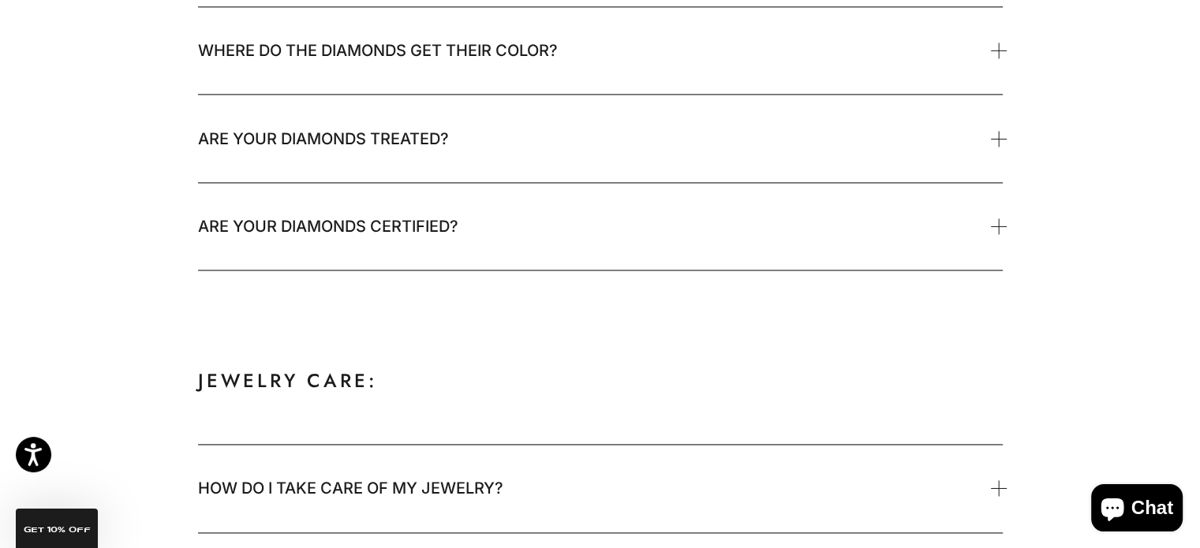
scroll to position [2268, 0]
click at [995, 50] on span at bounding box center [998, 50] width 7 height 7
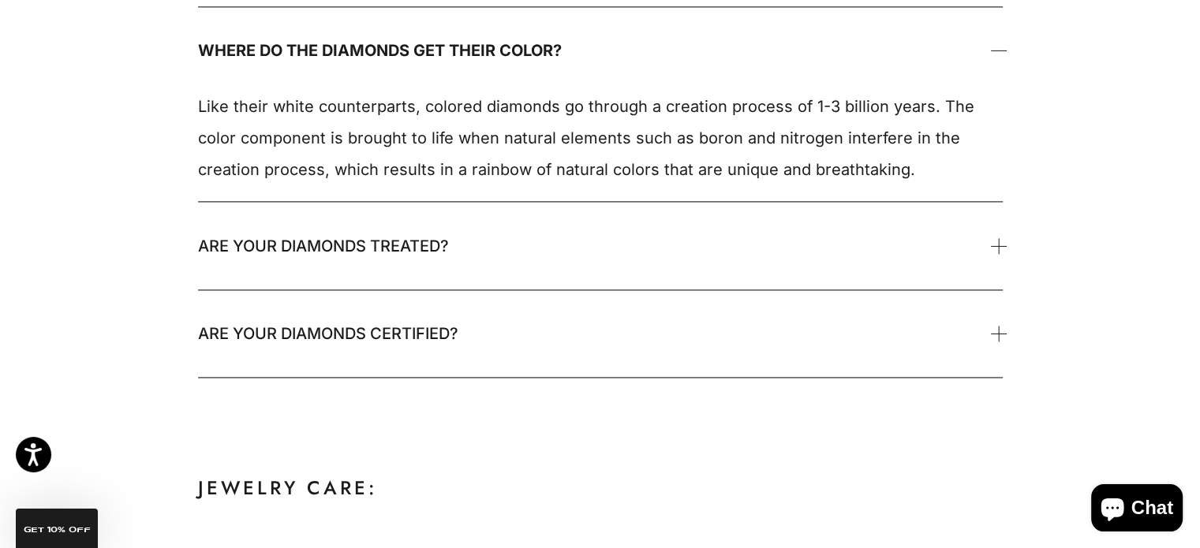
click at [995, 50] on span at bounding box center [998, 50] width 7 height 7
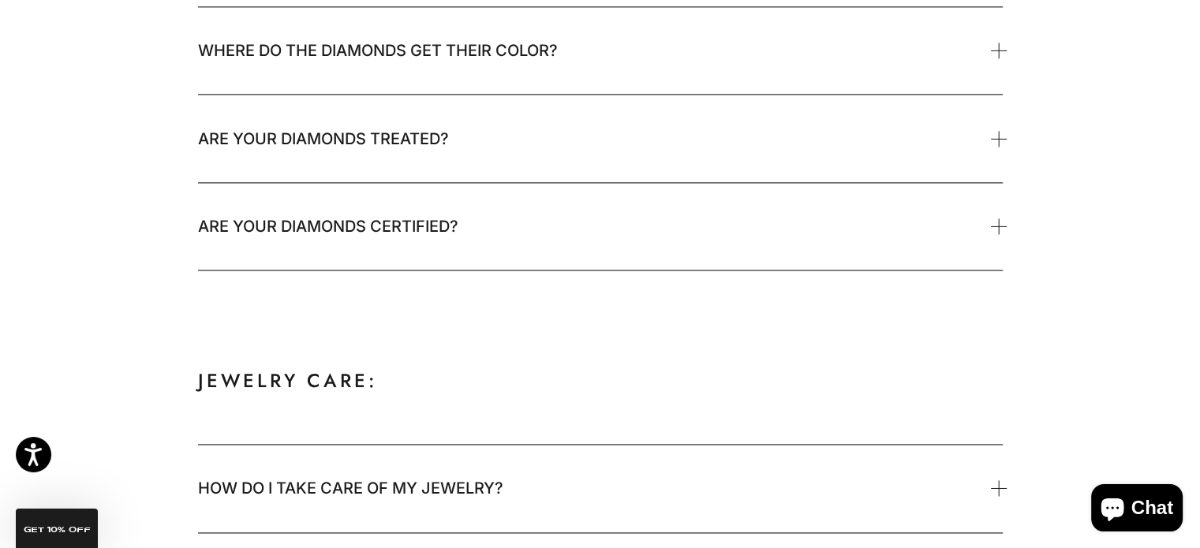
click at [998, 223] on span at bounding box center [998, 225] width 7 height 7
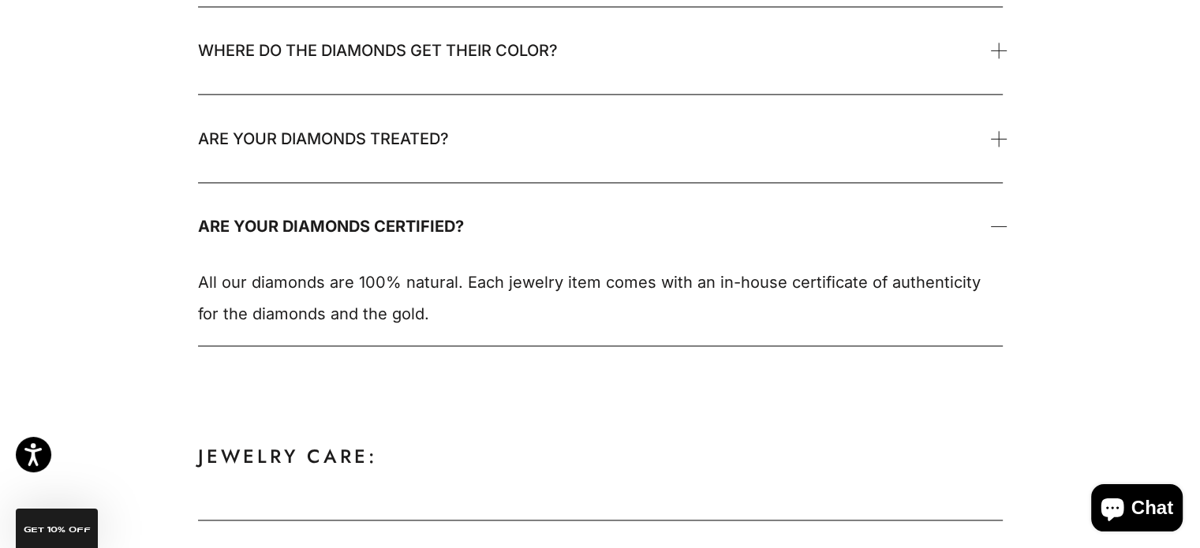
click at [998, 223] on span at bounding box center [998, 225] width 7 height 7
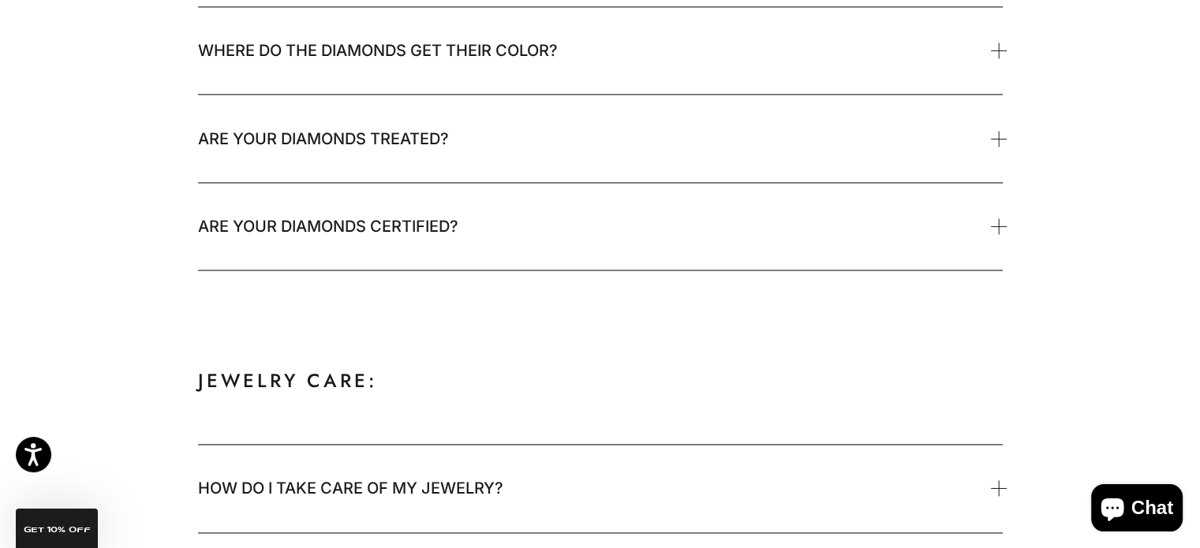
click at [994, 140] on span "Are your diamonds treated?" at bounding box center [600, 138] width 804 height 87
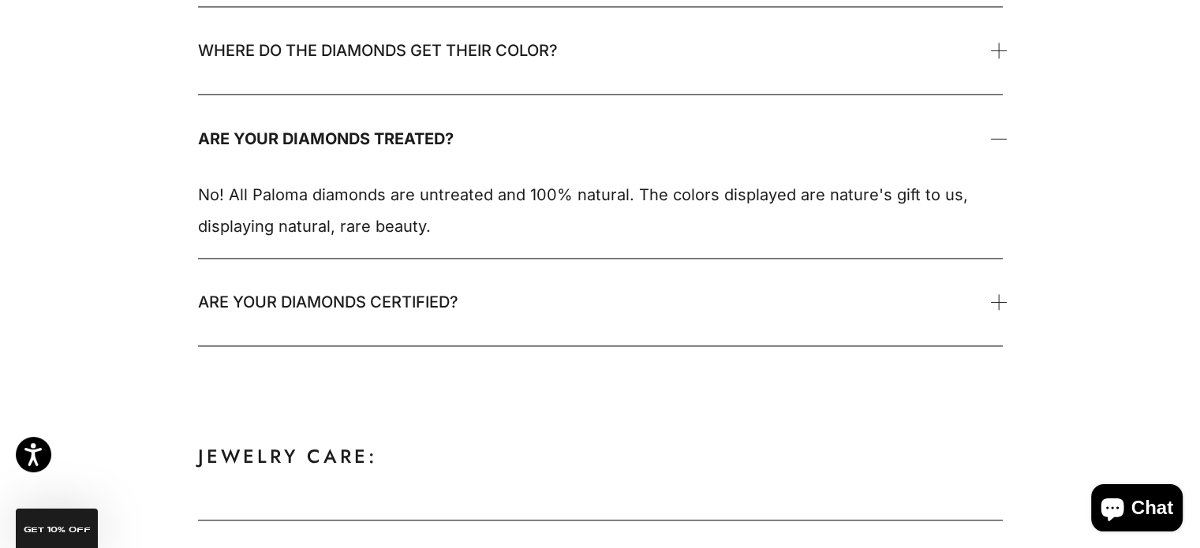
click at [994, 140] on span "Are your diamonds treated?" at bounding box center [600, 138] width 804 height 87
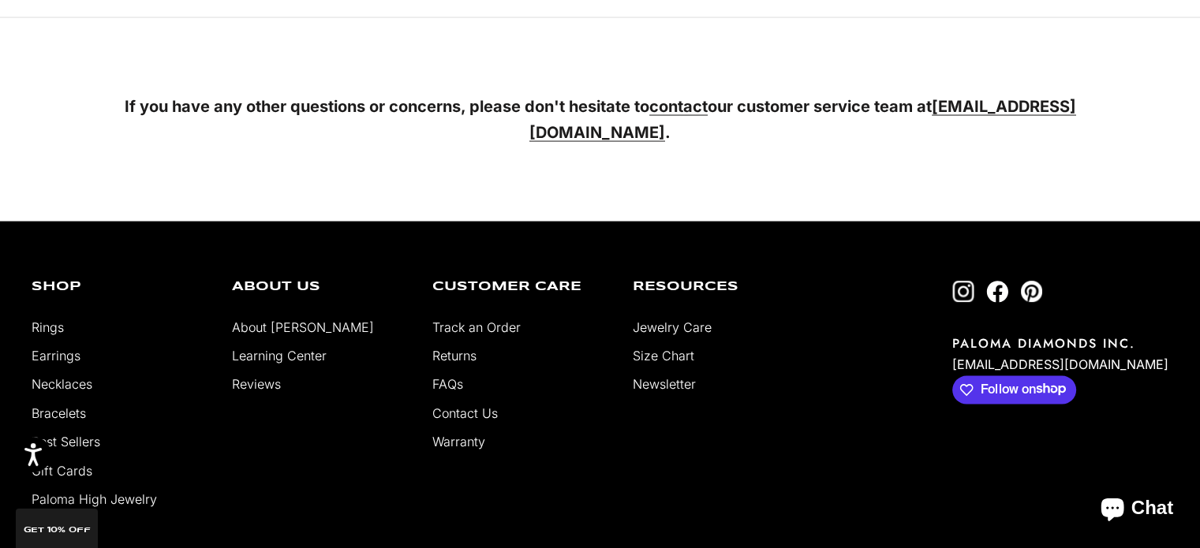
scroll to position [3125, 0]
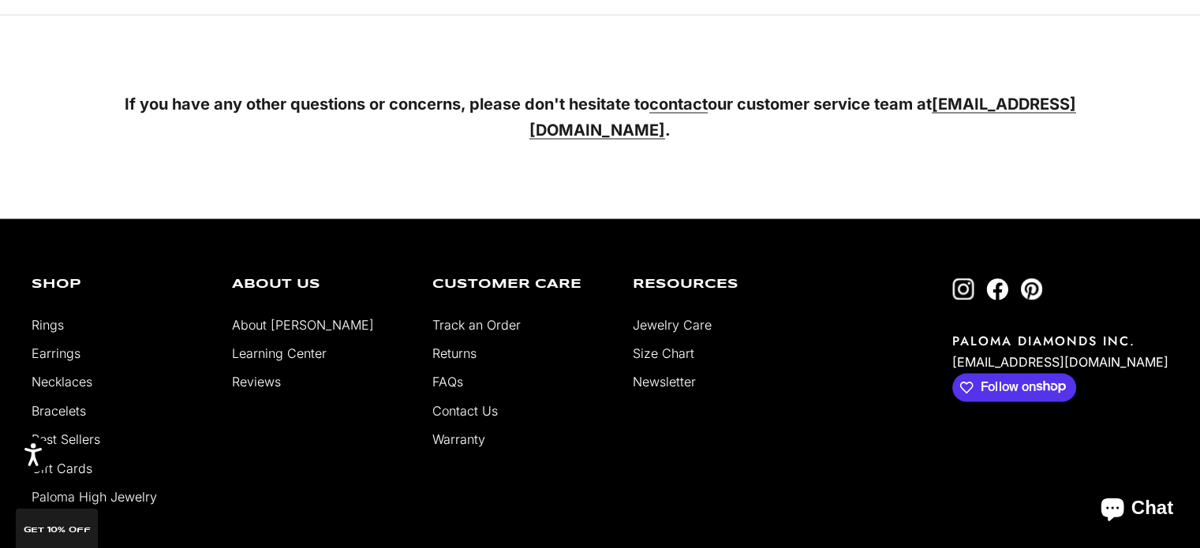
click at [470, 346] on link "Returns" at bounding box center [454, 353] width 44 height 16
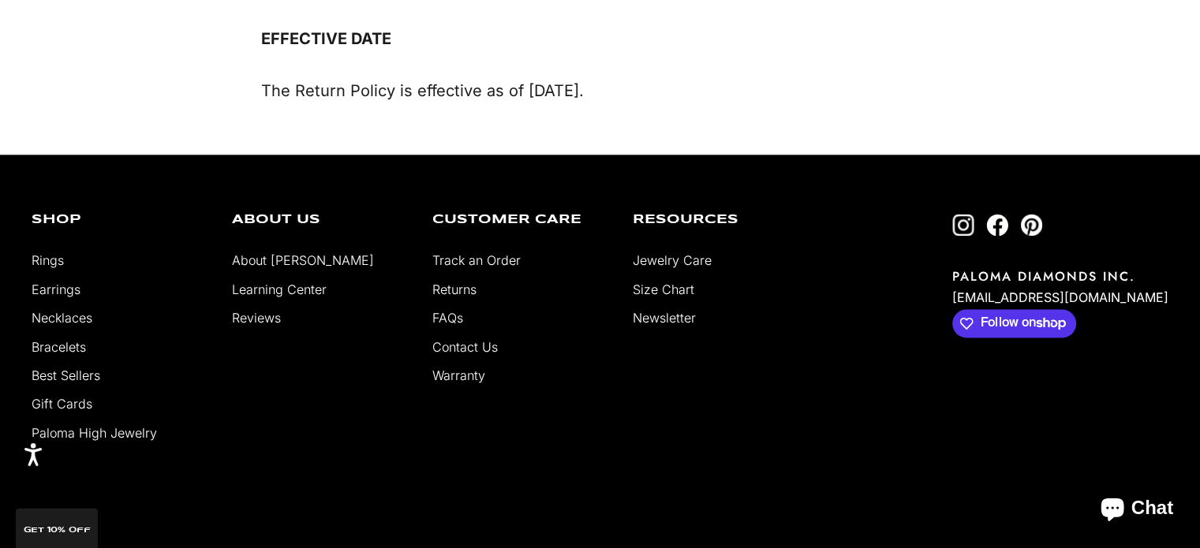
scroll to position [2104, 0]
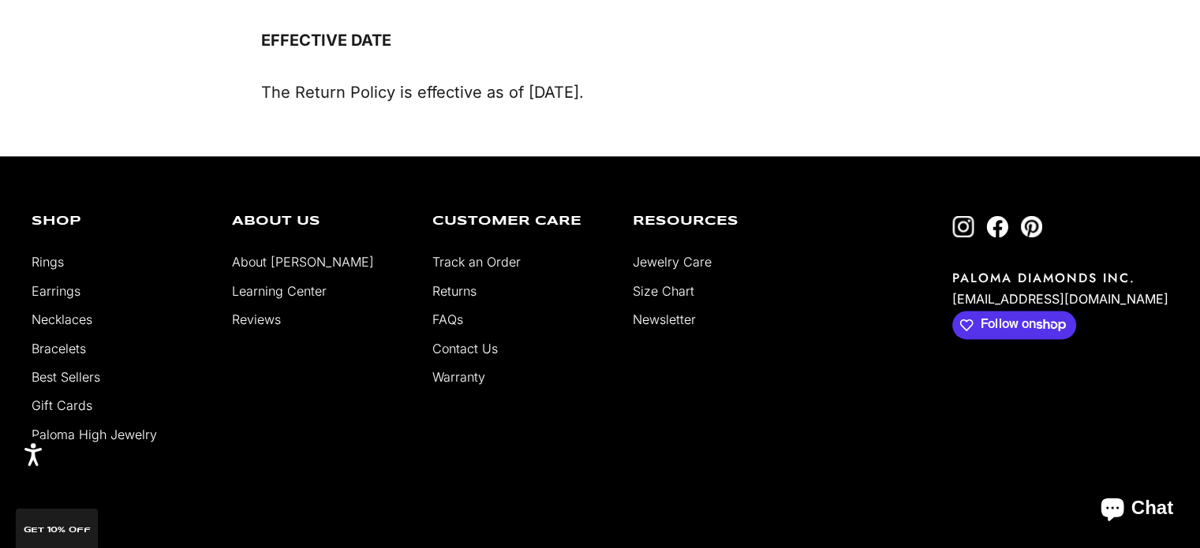
click at [491, 254] on link "Track an Order" at bounding box center [476, 262] width 88 height 16
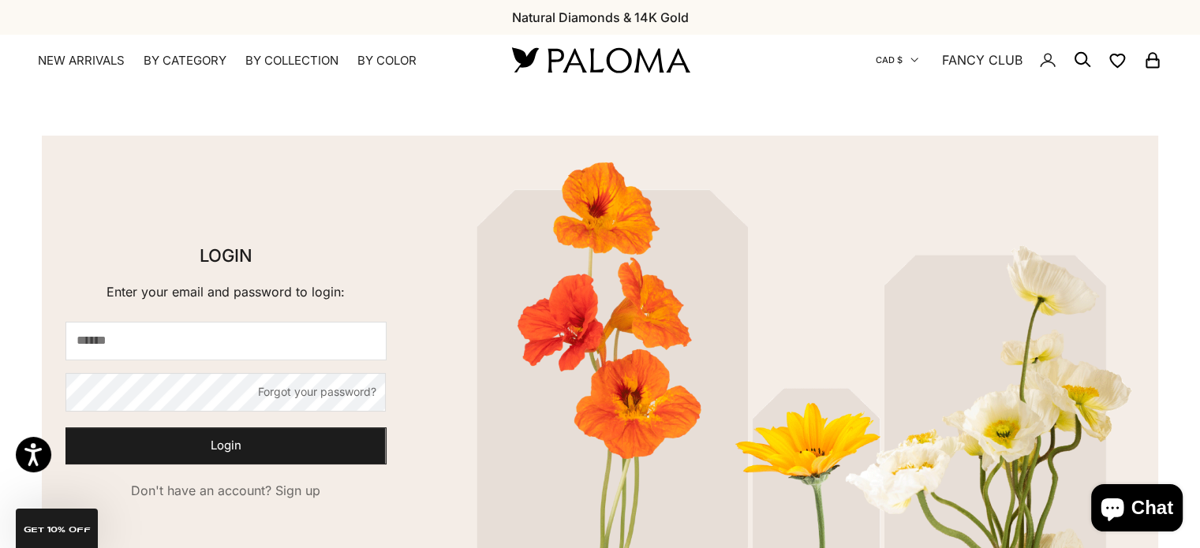
click at [915, 60] on icon "Secondary navigation" at bounding box center [914, 60] width 8 height 8
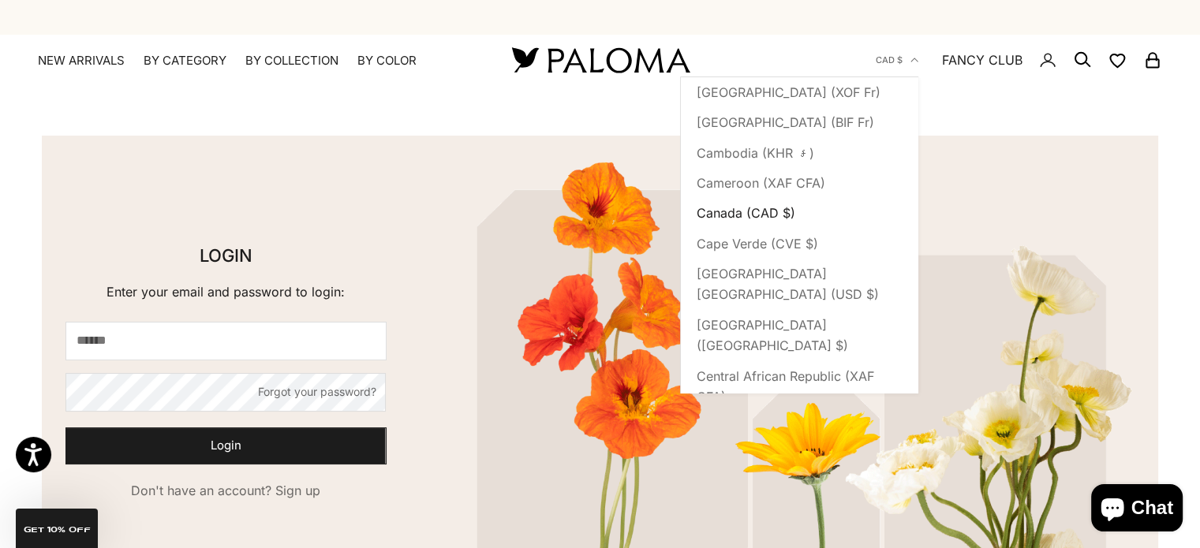
scroll to position [1033, 0]
click at [734, 222] on span "Canada (CAD $)" at bounding box center [745, 211] width 99 height 21
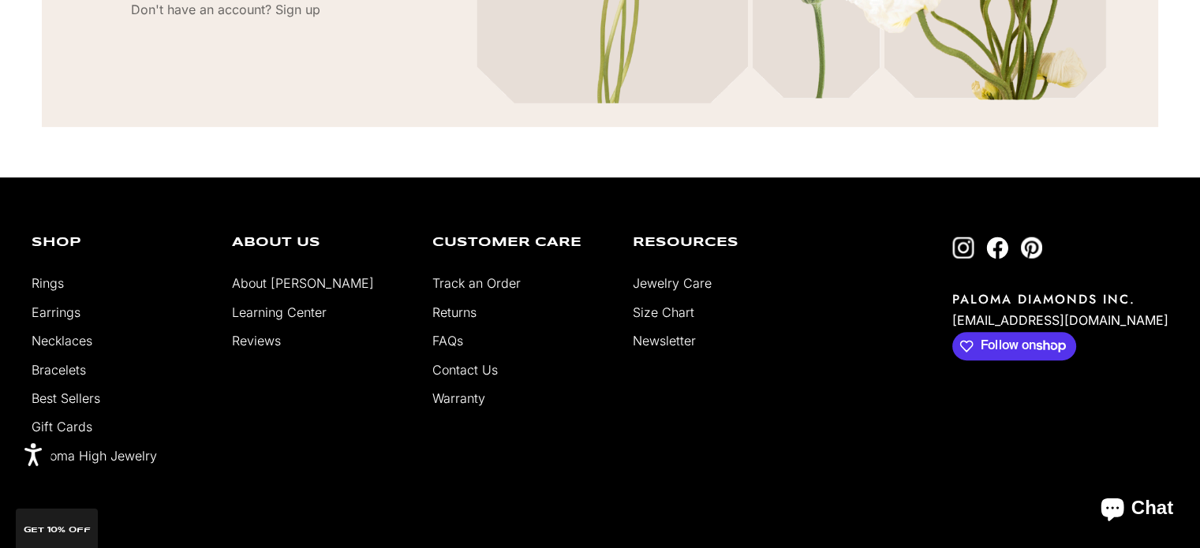
scroll to position [482, 0]
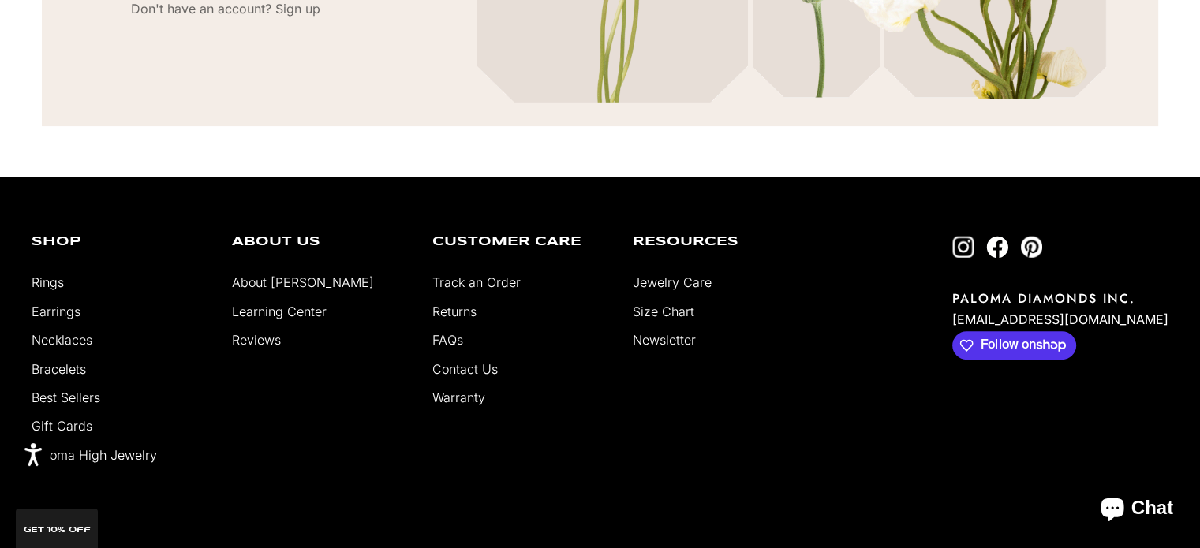
click at [644, 311] on link "Size Chart" at bounding box center [663, 312] width 62 height 16
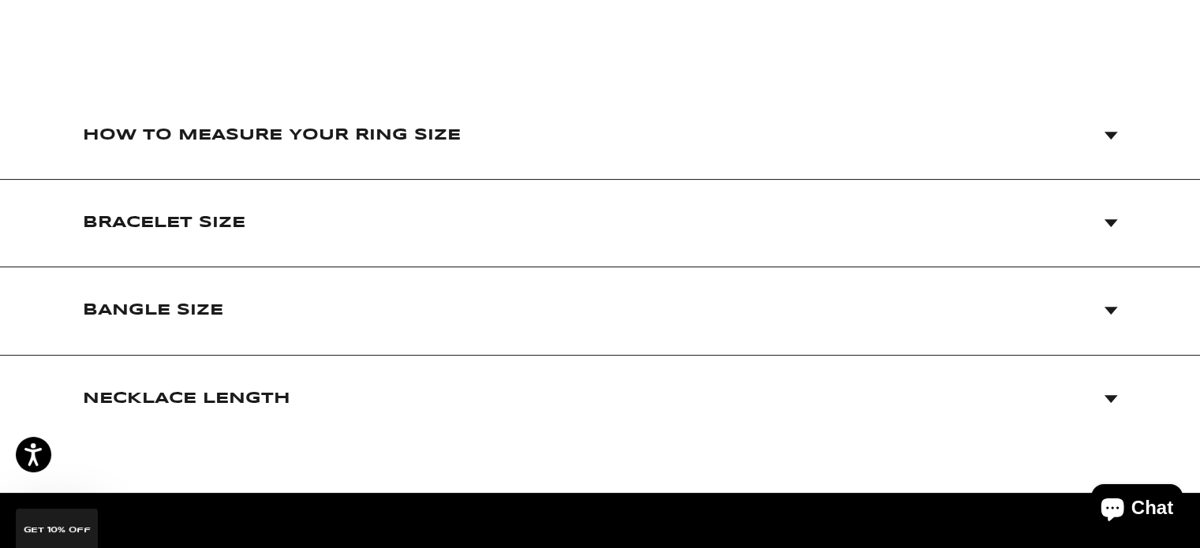
scroll to position [258, 0]
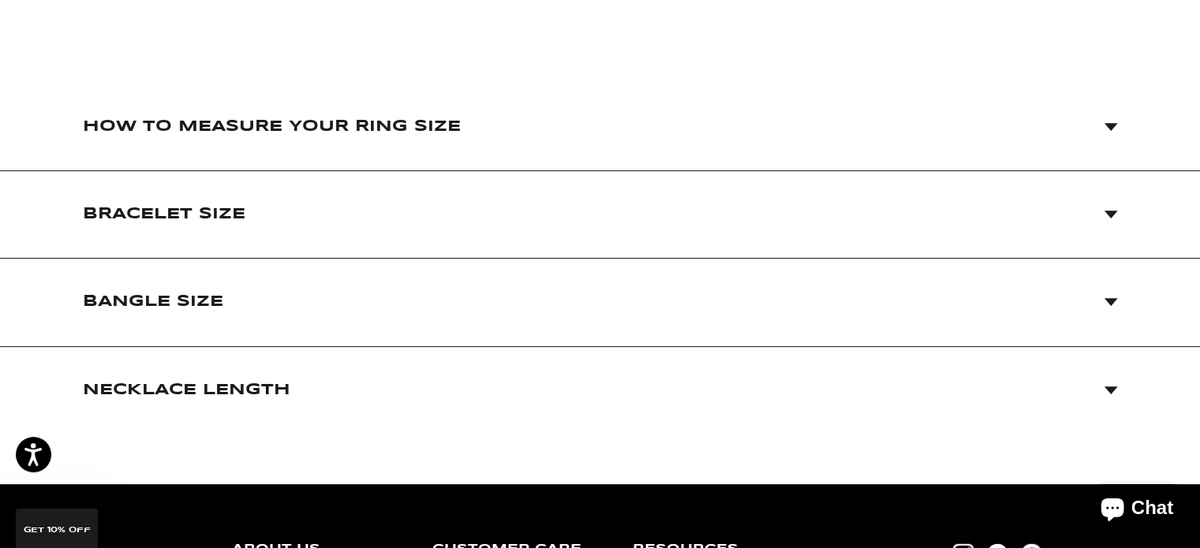
click at [1110, 121] on span "How to Measure Your Ring Size" at bounding box center [600, 126] width 1035 height 87
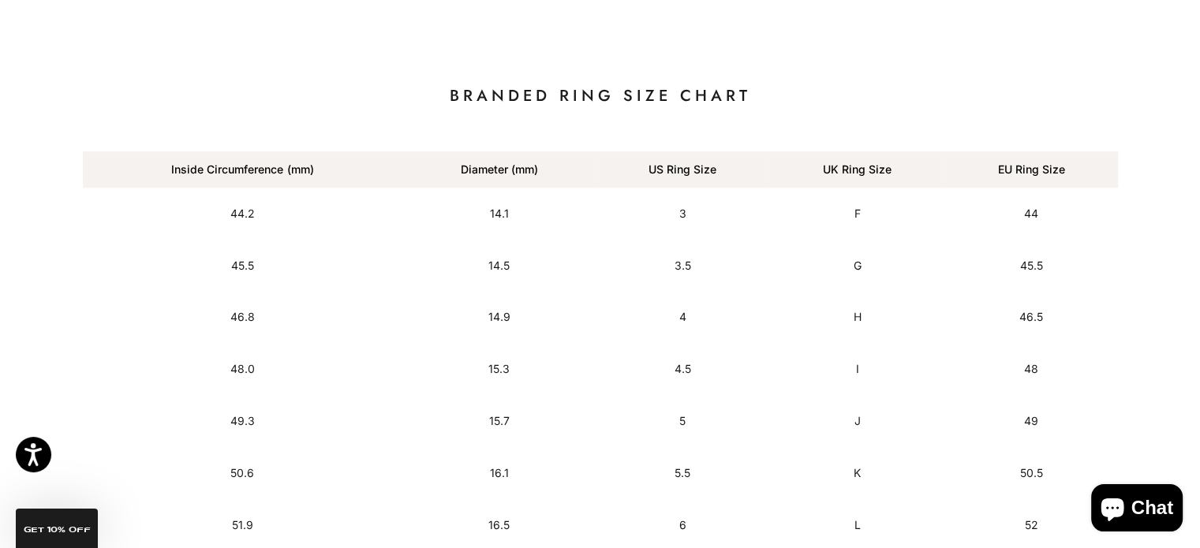
scroll to position [792, 0]
drag, startPoint x: 1135, startPoint y: 346, endPoint x: 1124, endPoint y: 302, distance: 45.5
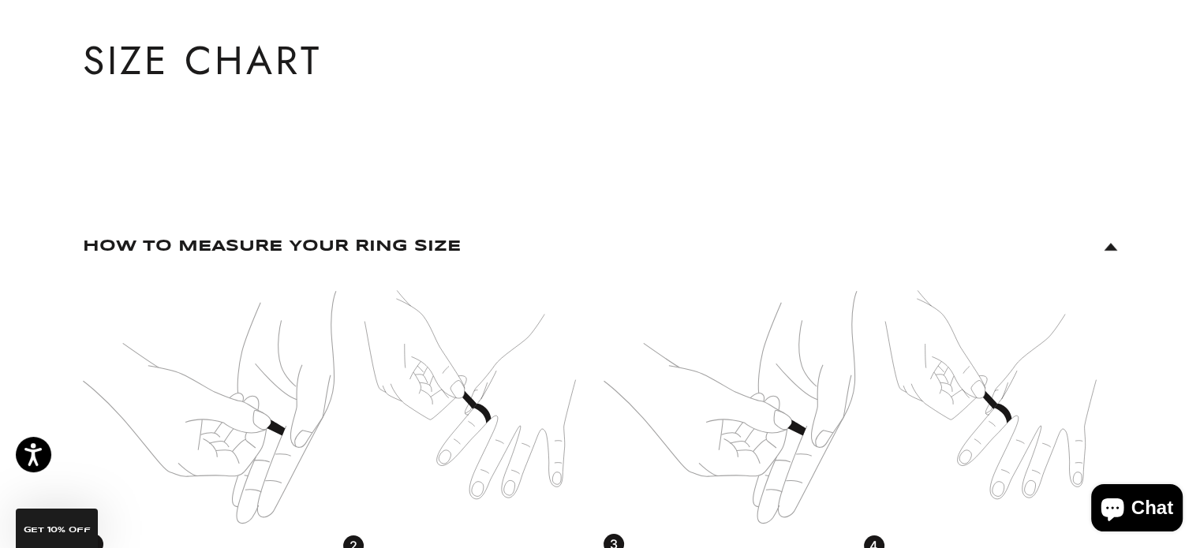
scroll to position [0, 0]
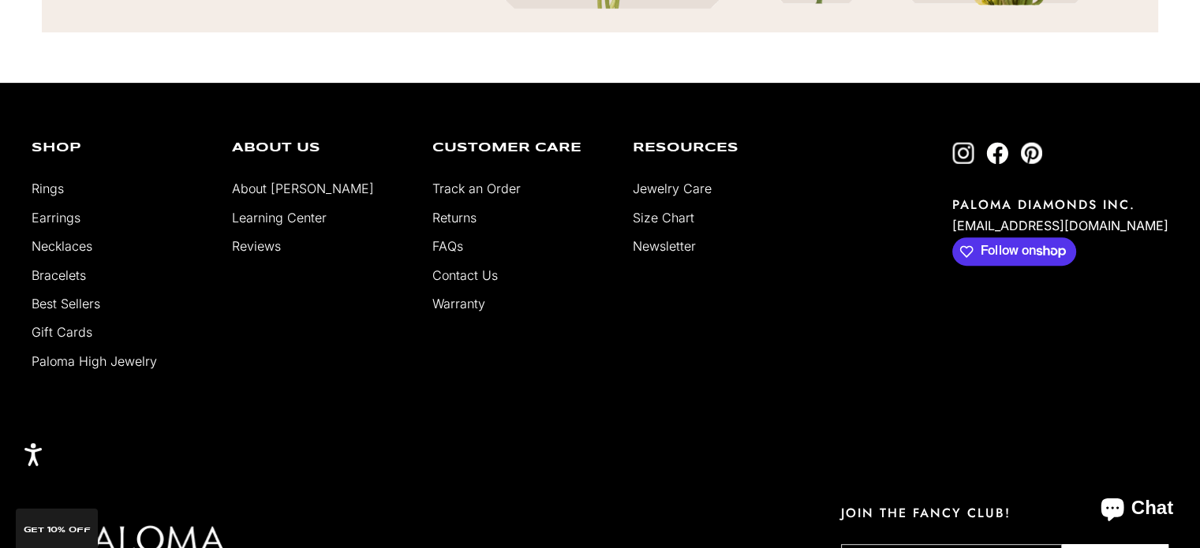
scroll to position [576, 0]
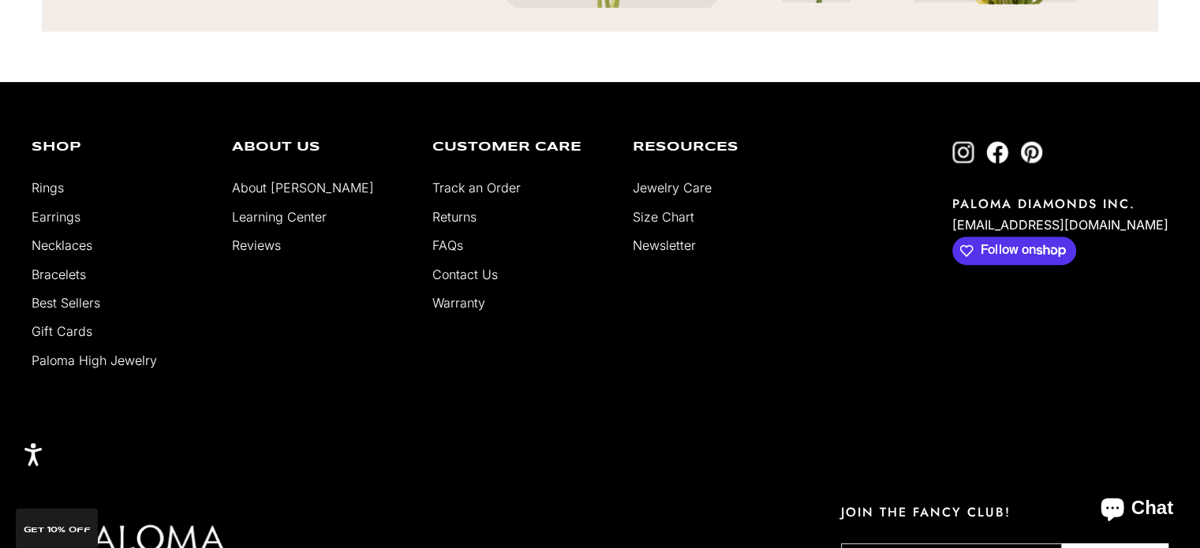
click at [479, 185] on link "Track an Order" at bounding box center [476, 188] width 88 height 16
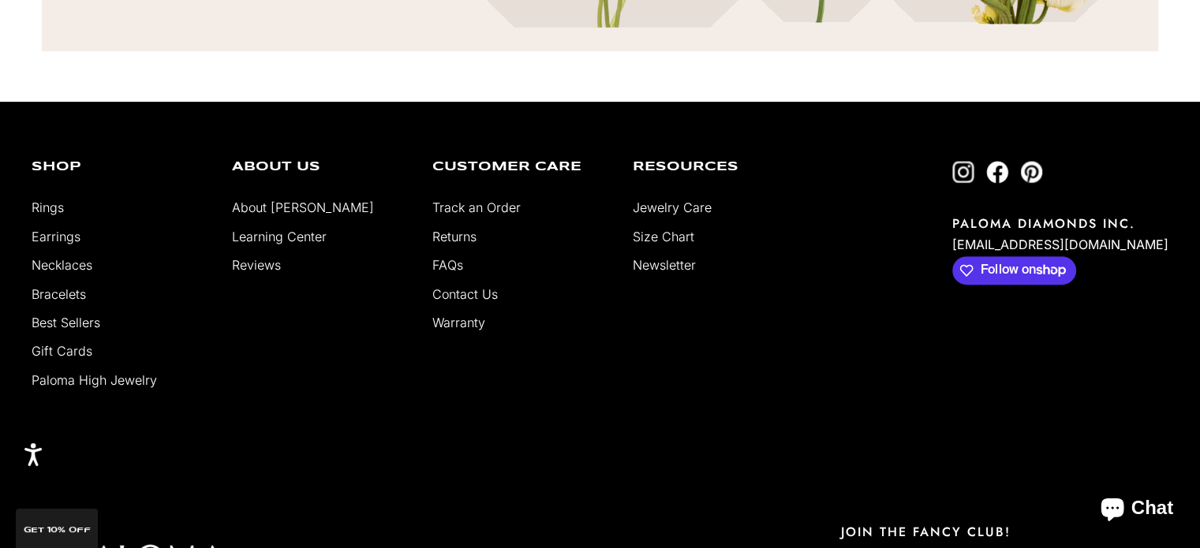
scroll to position [561, 0]
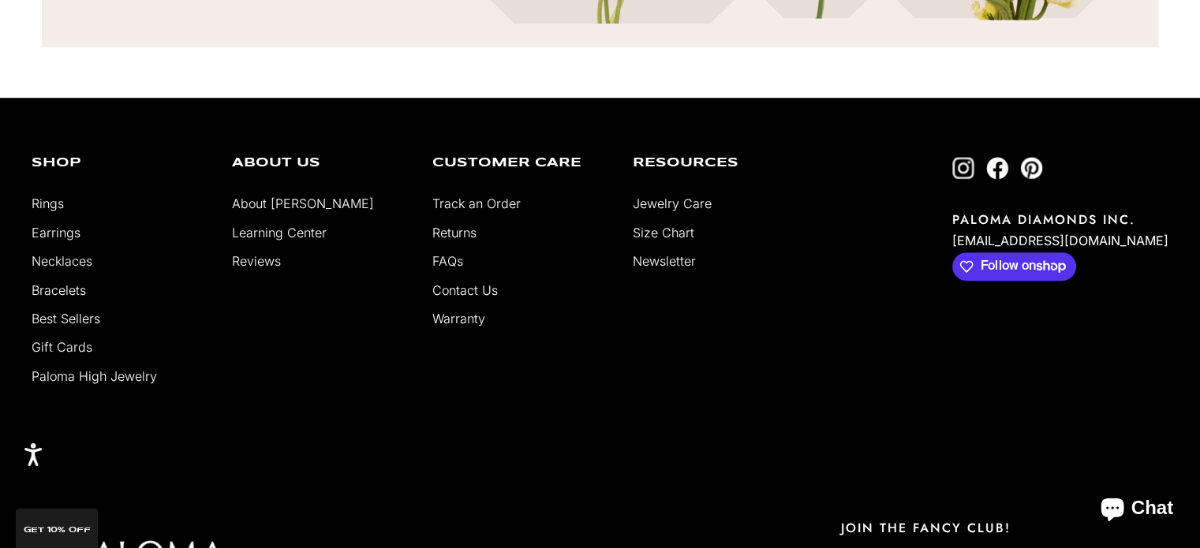
click at [472, 204] on link "Track an Order" at bounding box center [476, 204] width 88 height 16
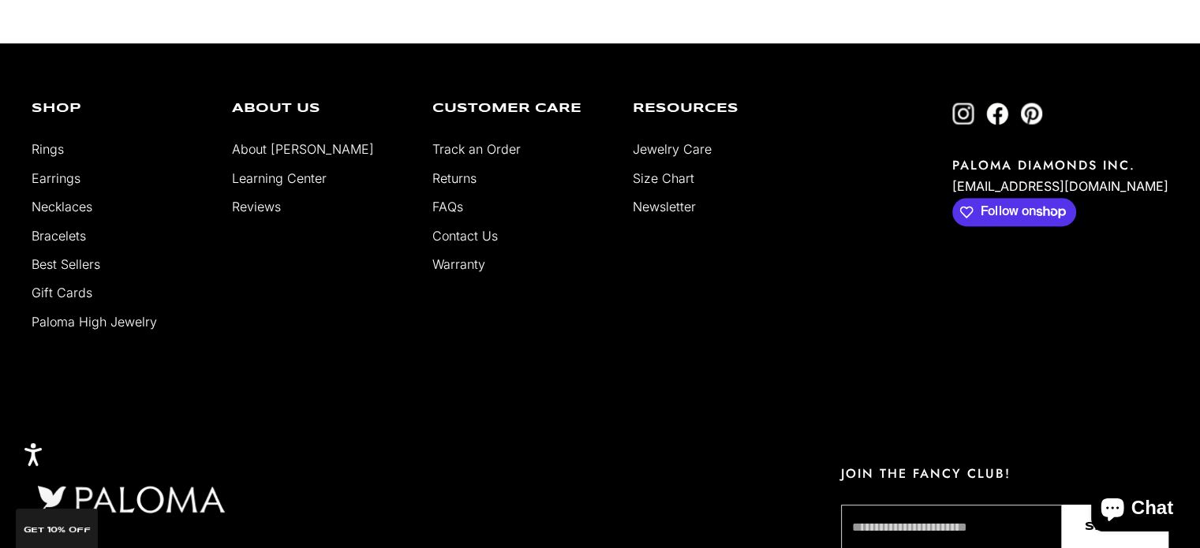
scroll to position [634, 0]
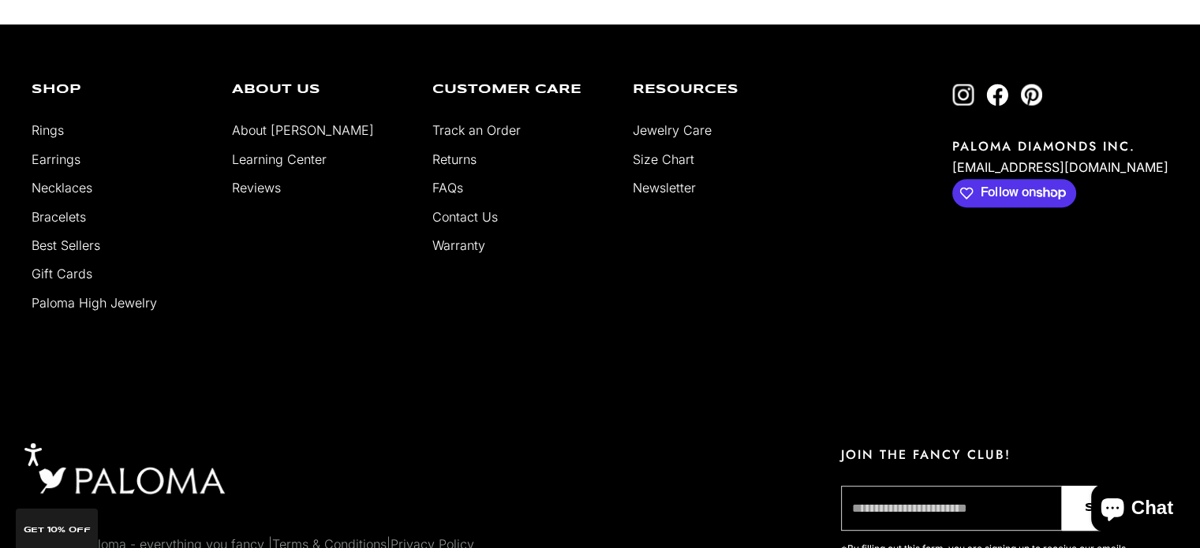
click at [52, 222] on link "Bracelets" at bounding box center [59, 217] width 54 height 16
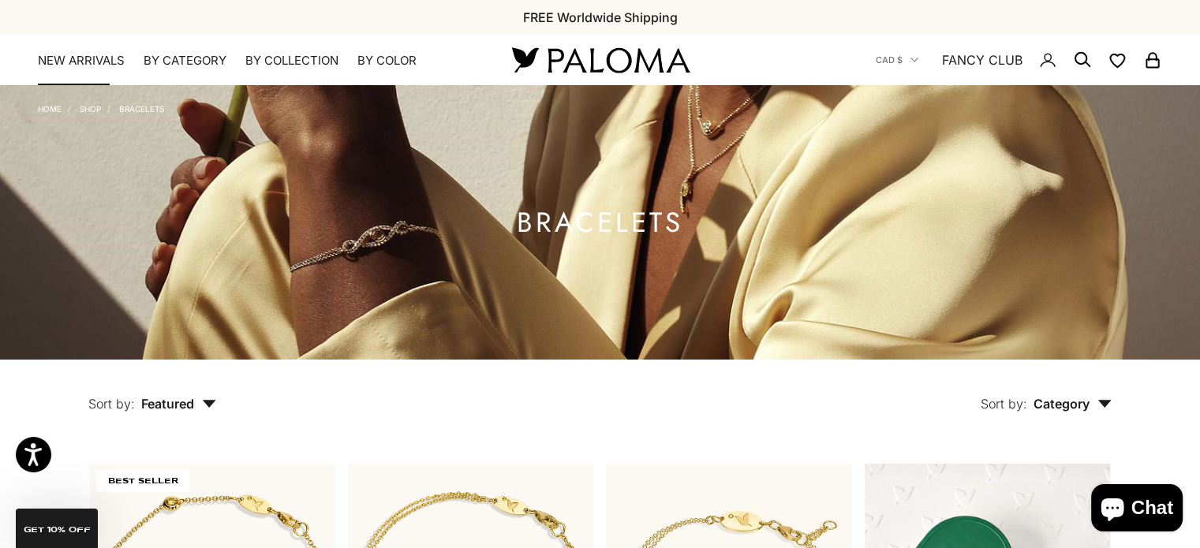
click at [77, 56] on link "NEW ARRIVALS" at bounding box center [81, 61] width 87 height 16
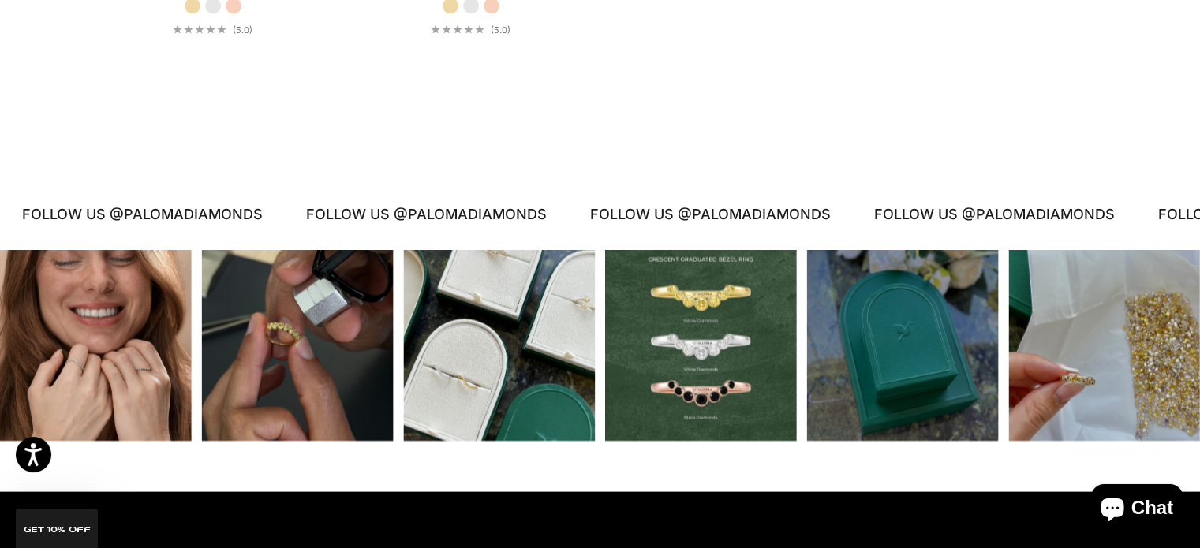
scroll to position [3303, 0]
